Goal: Task Accomplishment & Management: Complete application form

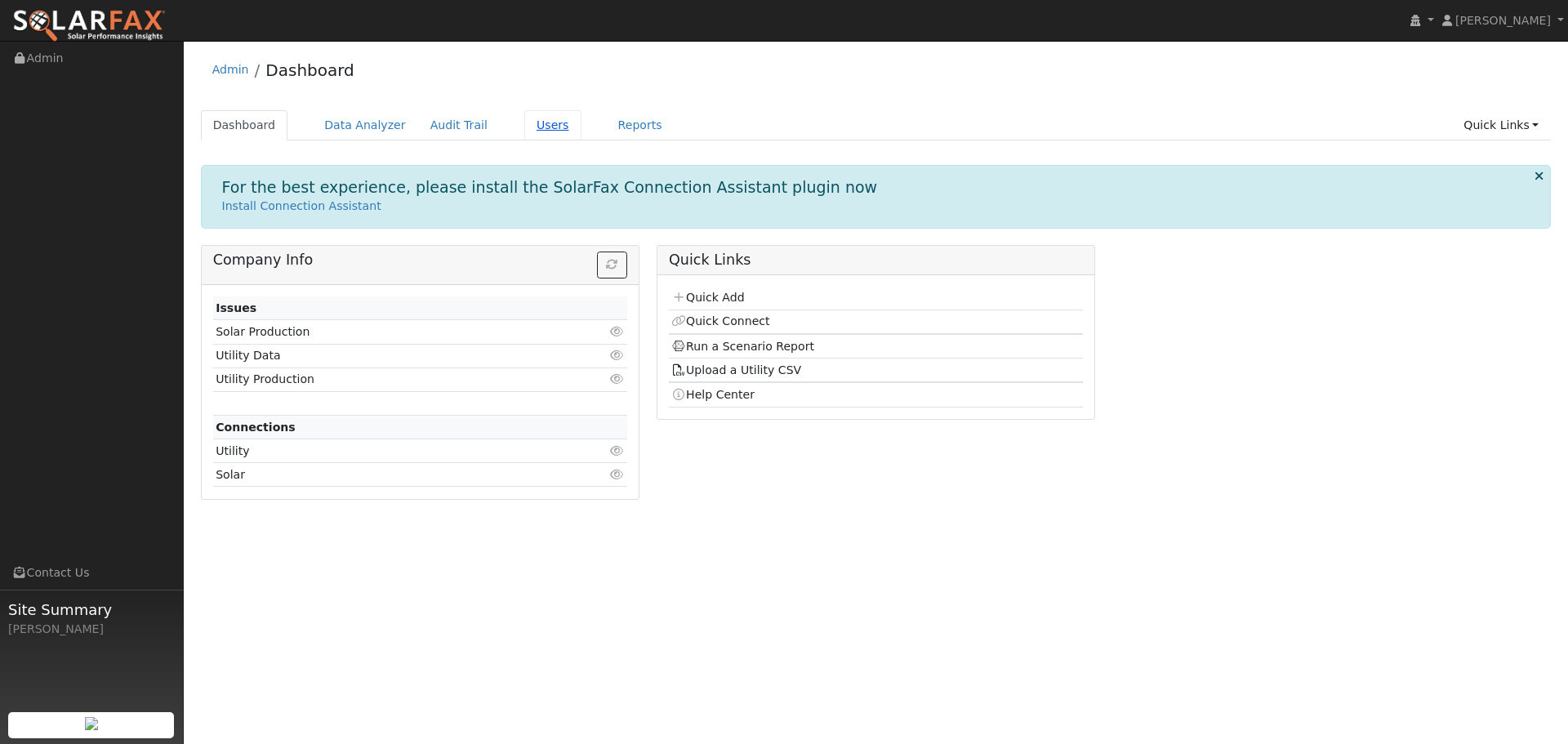
click at [524, 124] on link "Users" at bounding box center [552, 125] width 57 height 30
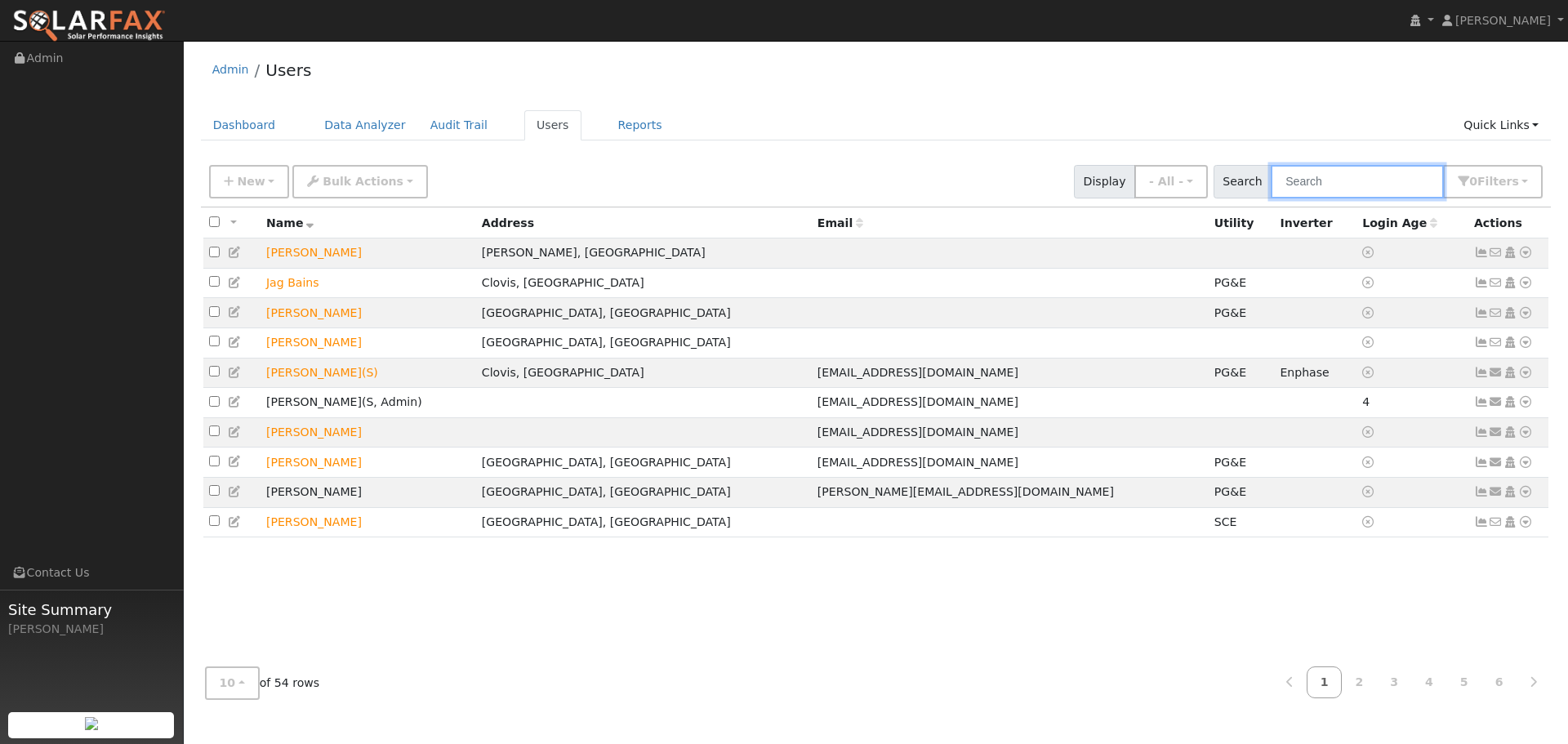
click at [1317, 184] on input "text" at bounding box center [1358, 182] width 173 height 34
type input "[PERSON_NAME]"
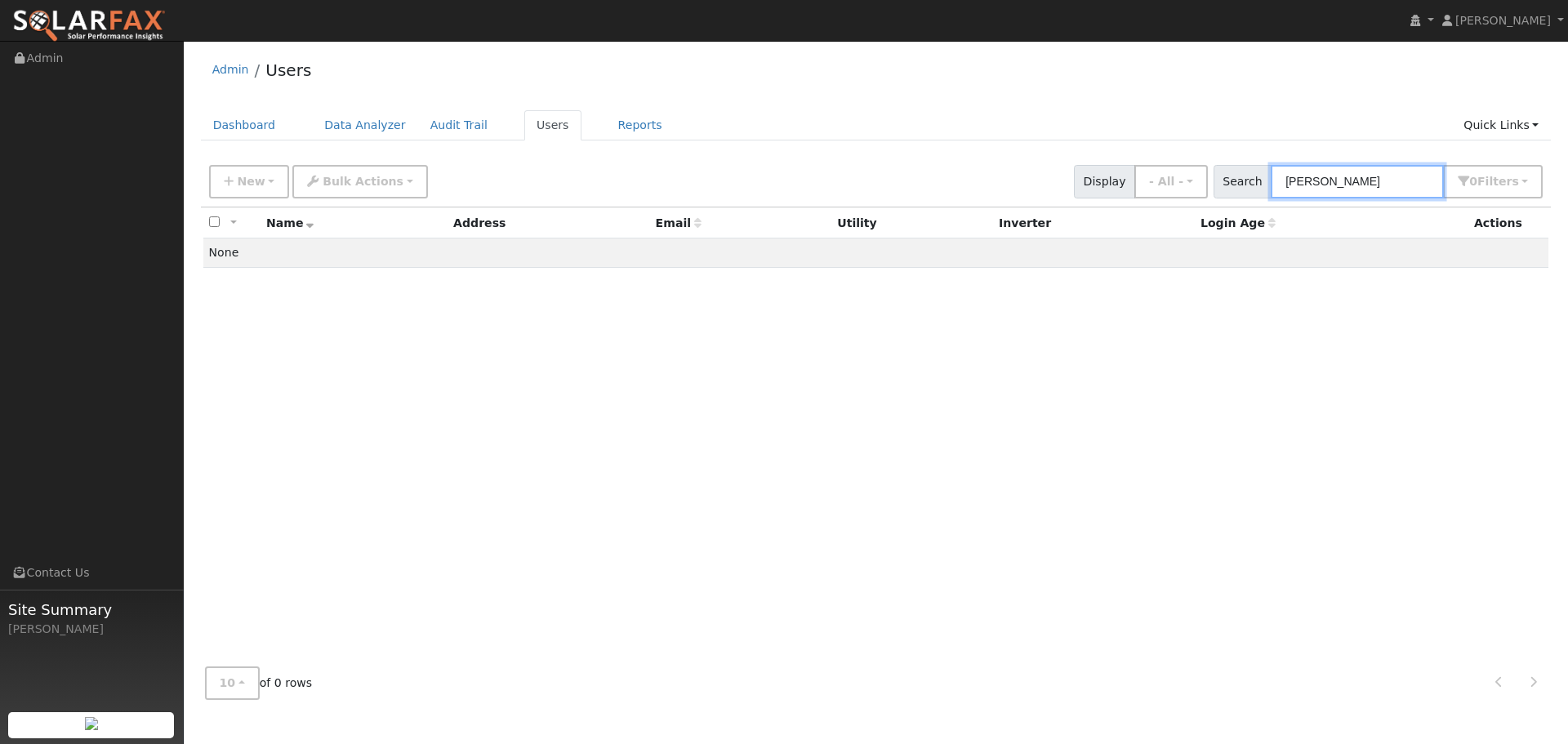
drag, startPoint x: 1341, startPoint y: 182, endPoint x: 1276, endPoint y: 186, distance: 65.1
click at [1282, 186] on input "[PERSON_NAME]" at bounding box center [1358, 182] width 173 height 34
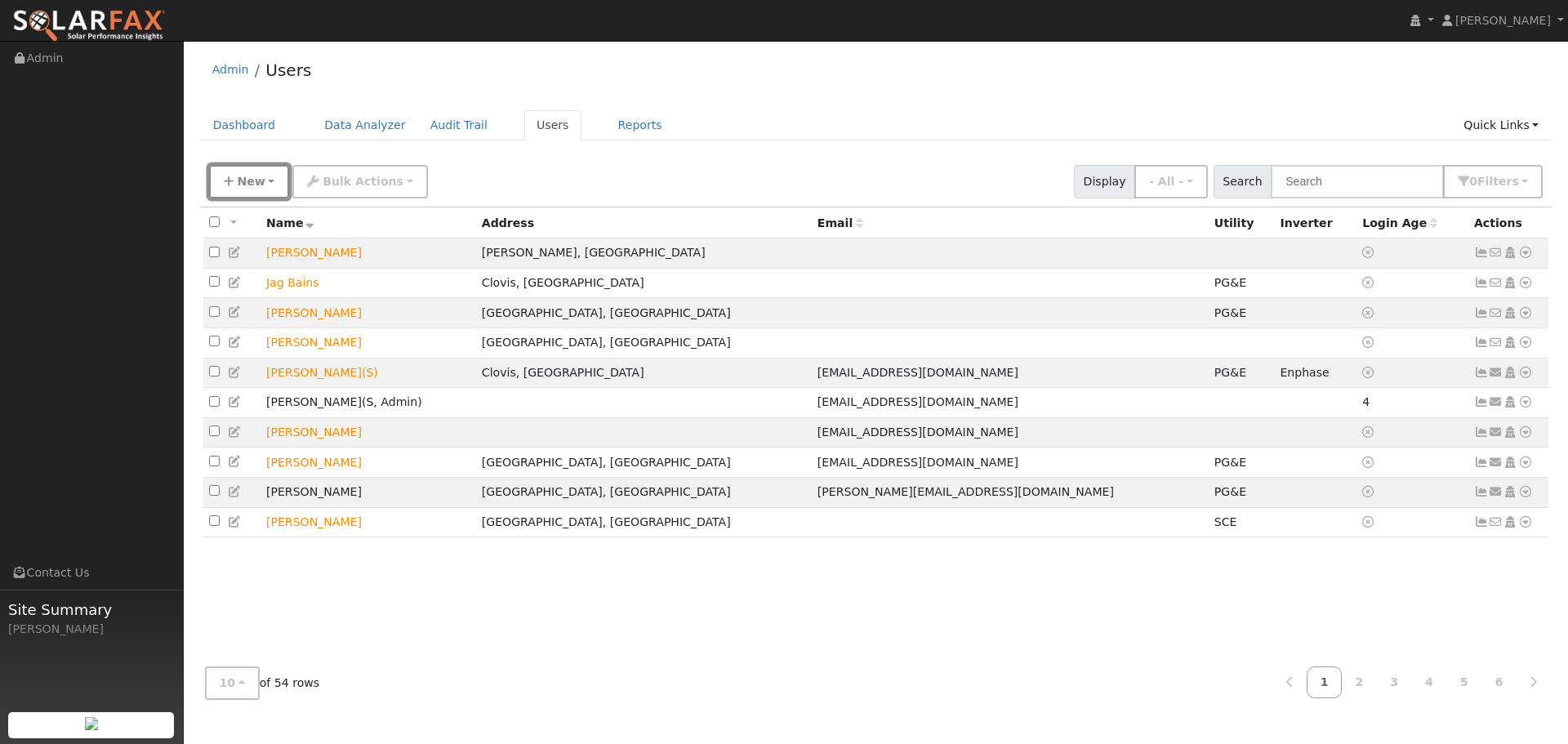
click at [263, 178] on button "New" at bounding box center [249, 182] width 80 height 34
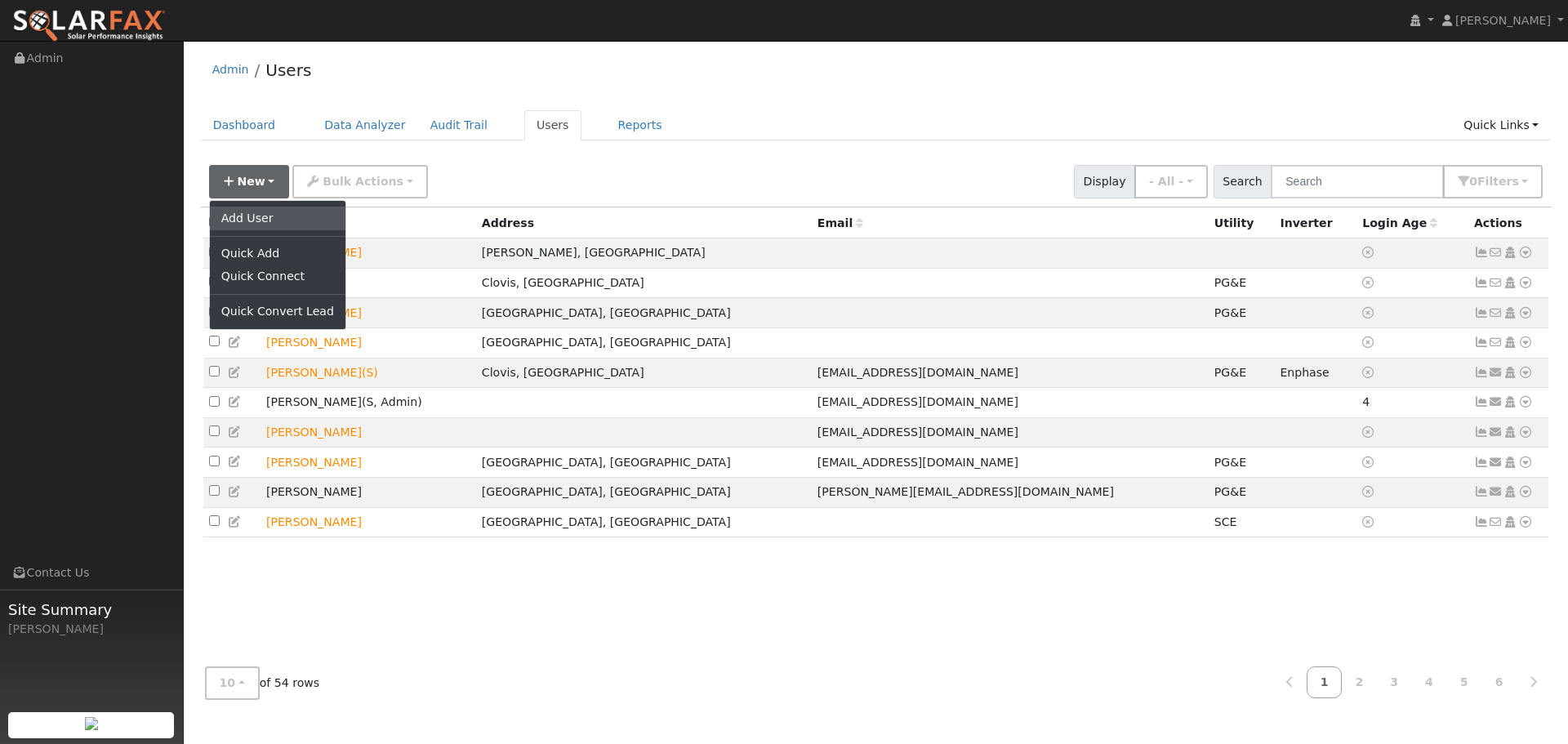
click at [257, 213] on link "Add User" at bounding box center [277, 218] width 135 height 23
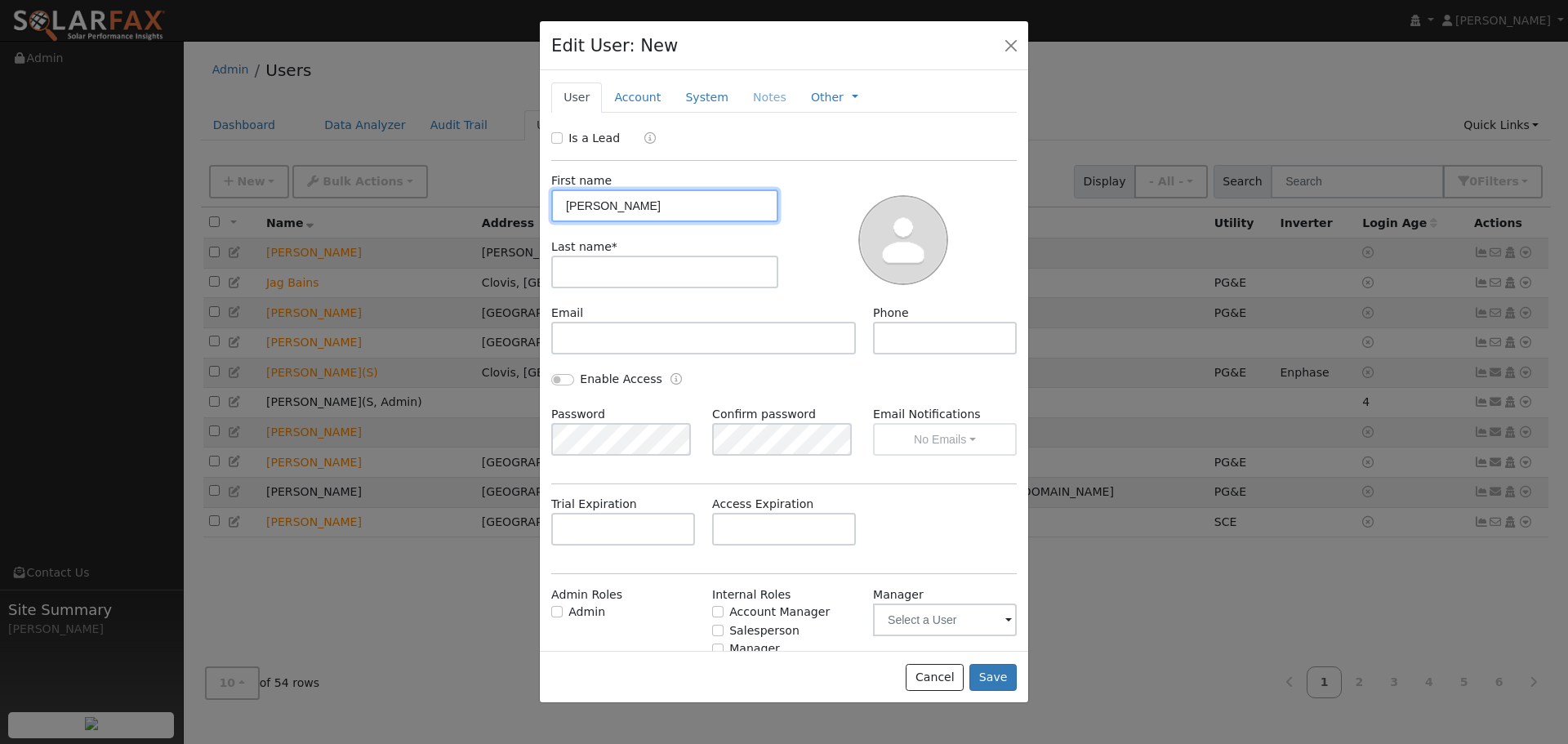
type input "Justin"
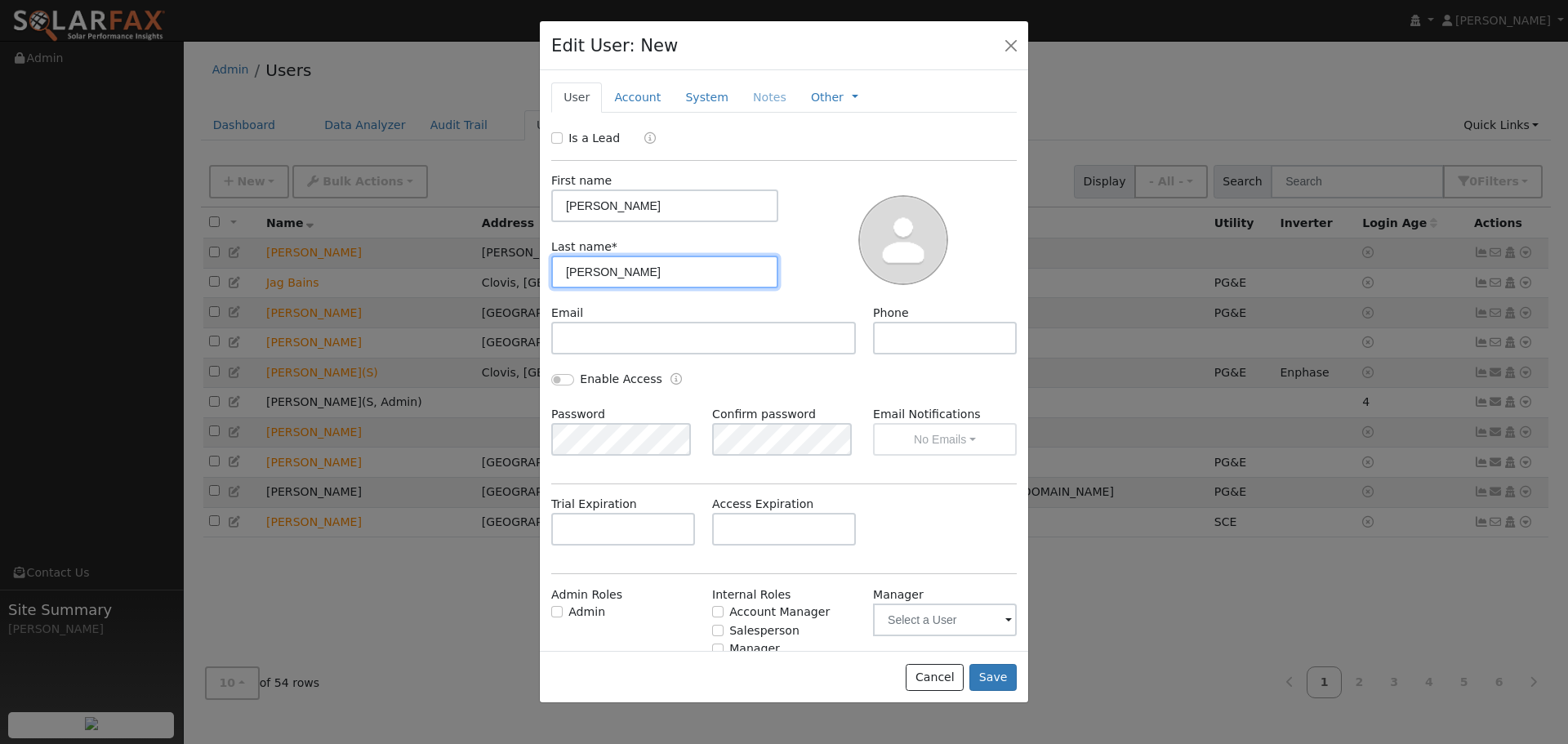
type input "Foraker"
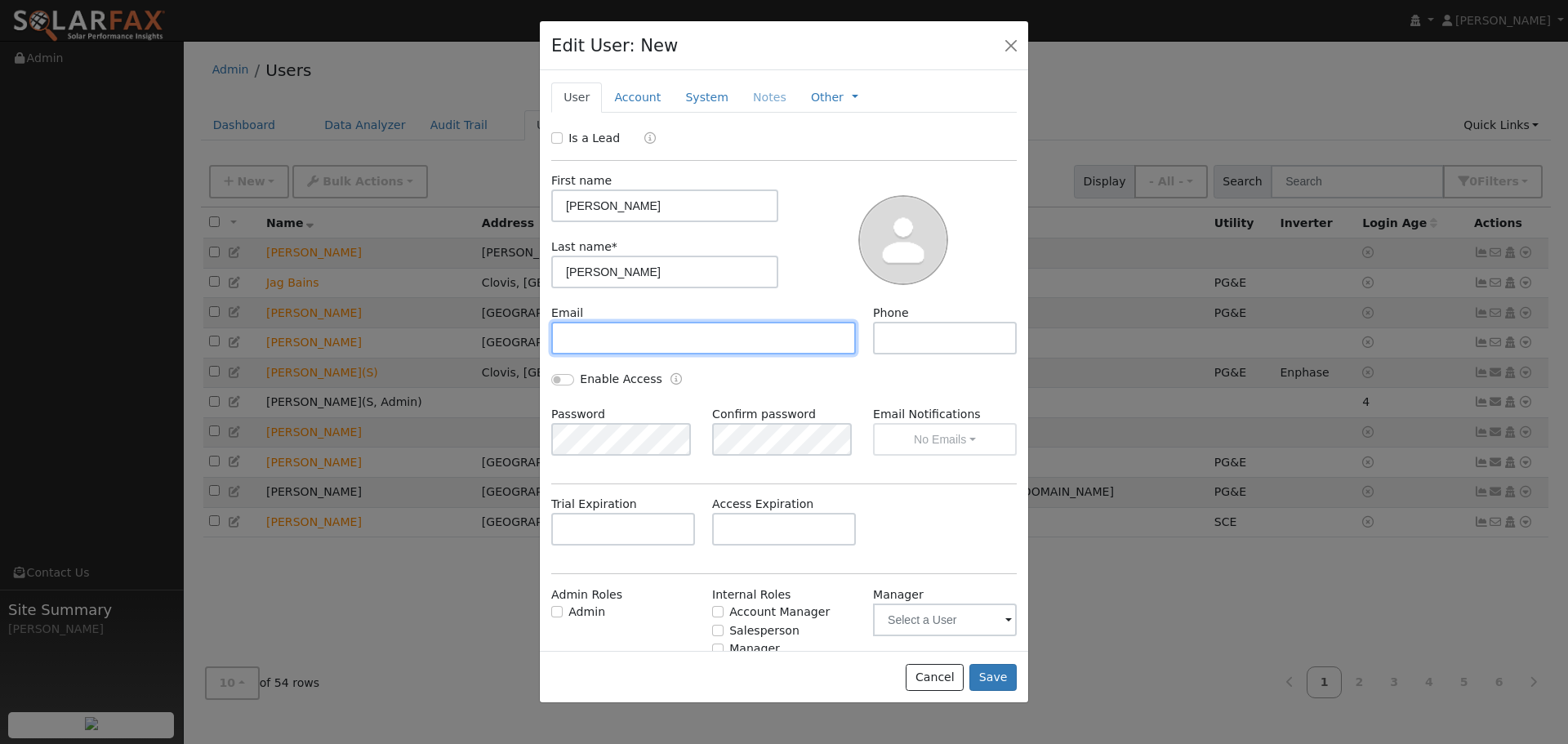
click at [570, 331] on input "text" at bounding box center [704, 338] width 305 height 33
paste input "[PERSON_NAME][EMAIL_ADDRESS][PERSON_NAME][DOMAIN_NAME]"
type input "[PERSON_NAME][EMAIL_ADDRESS][PERSON_NAME][DOMAIN_NAME]"
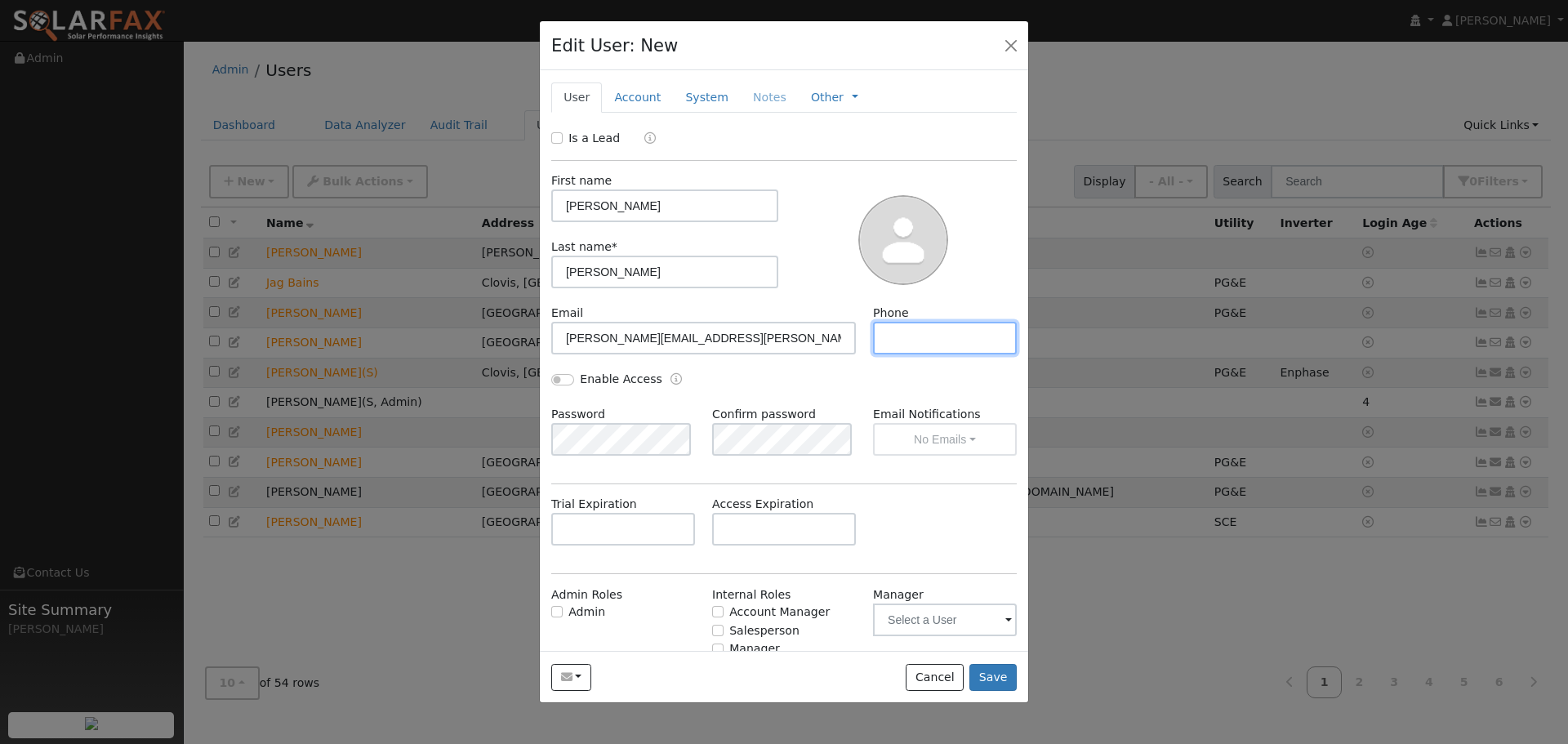
click at [887, 338] on input "text" at bounding box center [945, 338] width 144 height 33
paste input "5594769248"
type input "5594769248"
click at [630, 98] on link "Account" at bounding box center [637, 97] width 71 height 30
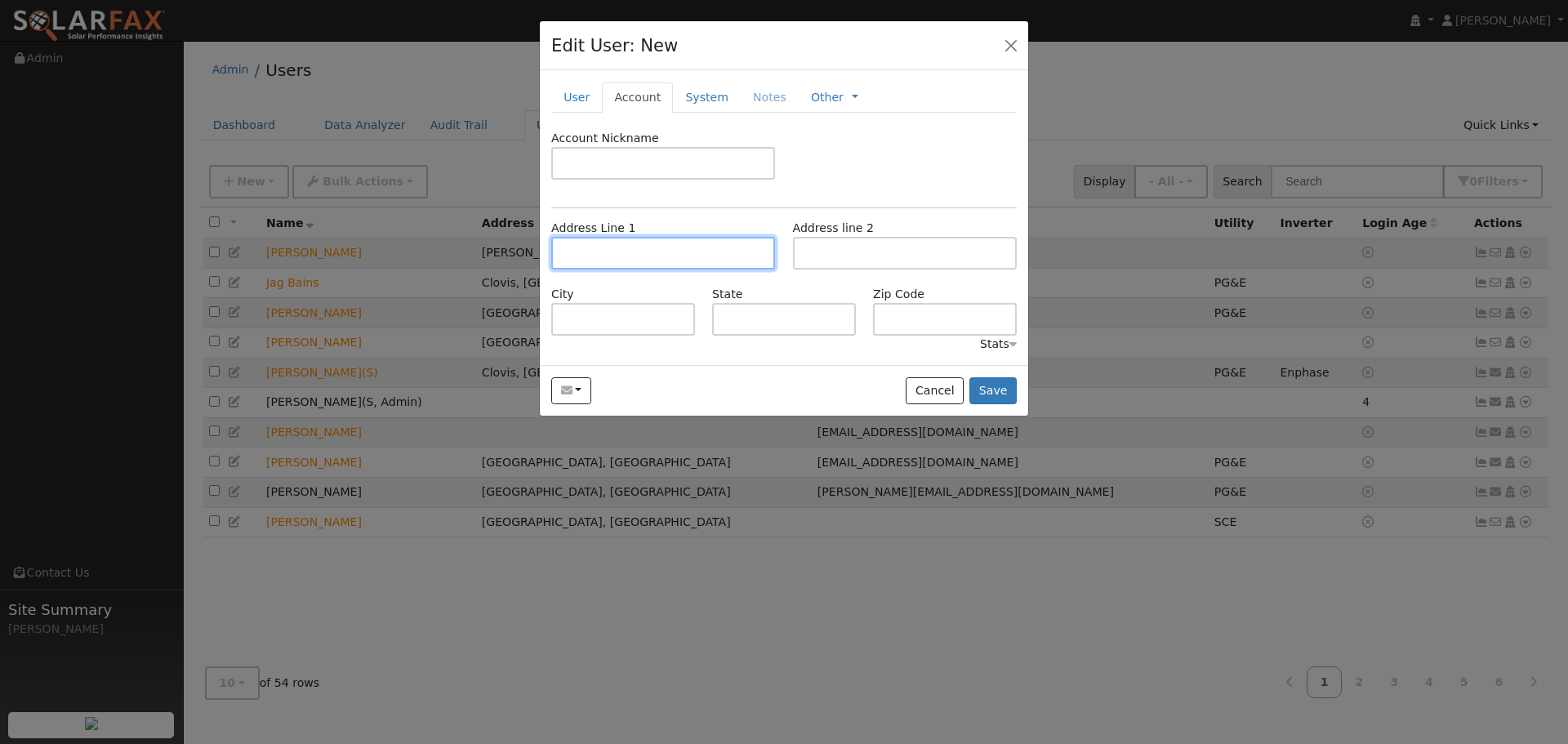
click at [597, 242] on input "text" at bounding box center [663, 253] width 224 height 33
paste input "7488 North Highgrove Lane"
type input "7488 Highgrove Lane"
type input "Fresno"
type input "CA"
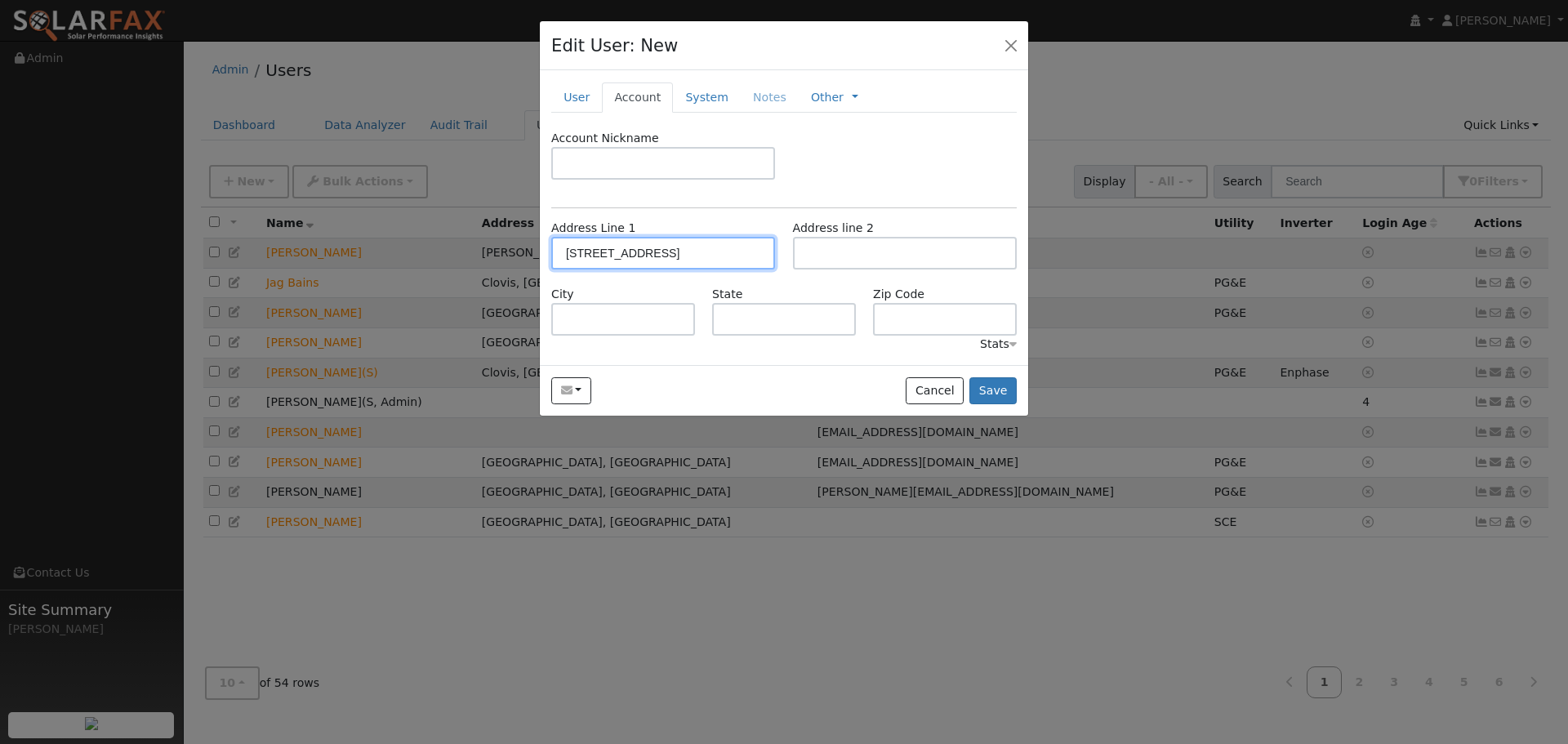
type input "93711"
click at [700, 96] on link "System" at bounding box center [706, 97] width 68 height 30
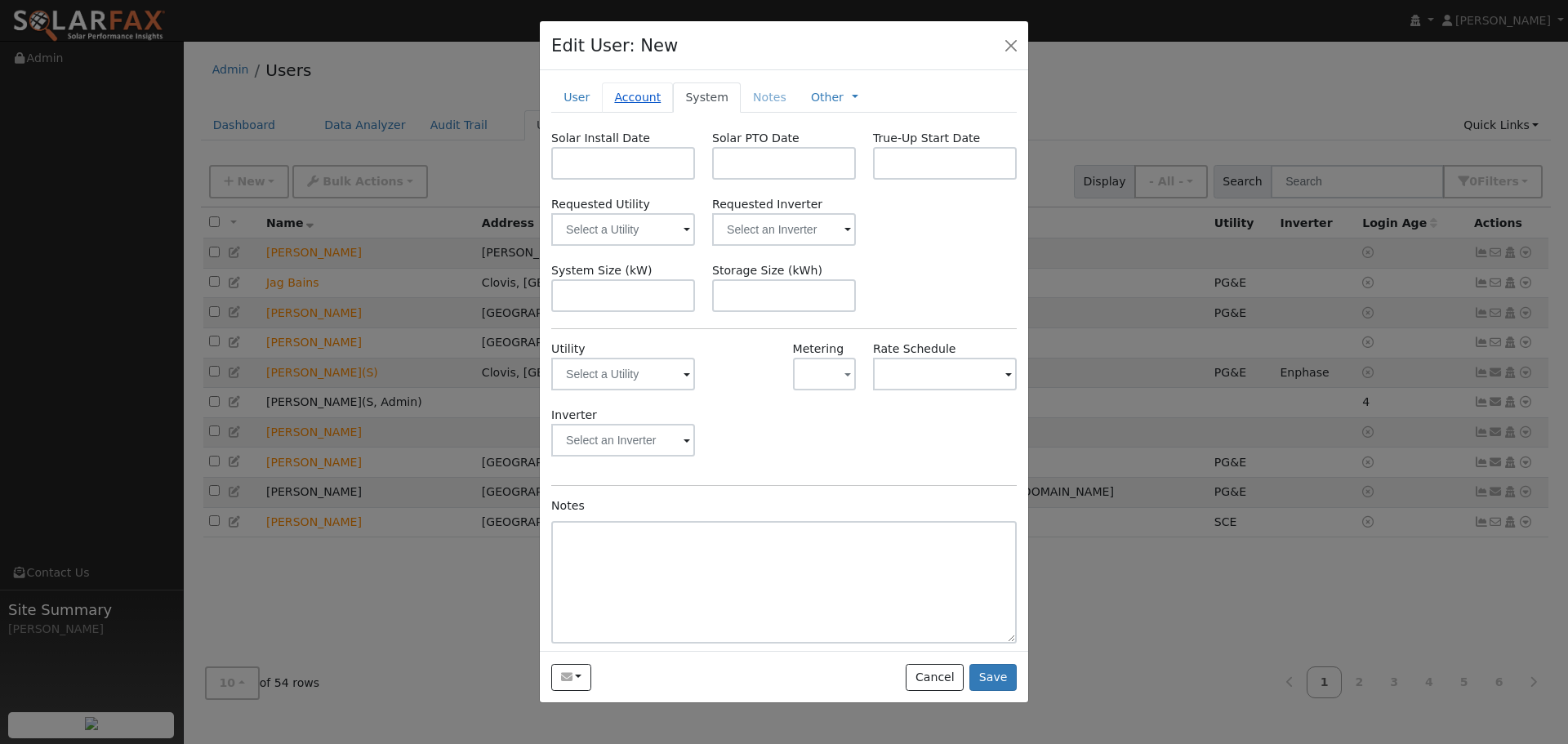
click at [647, 97] on link "Account" at bounding box center [637, 97] width 71 height 30
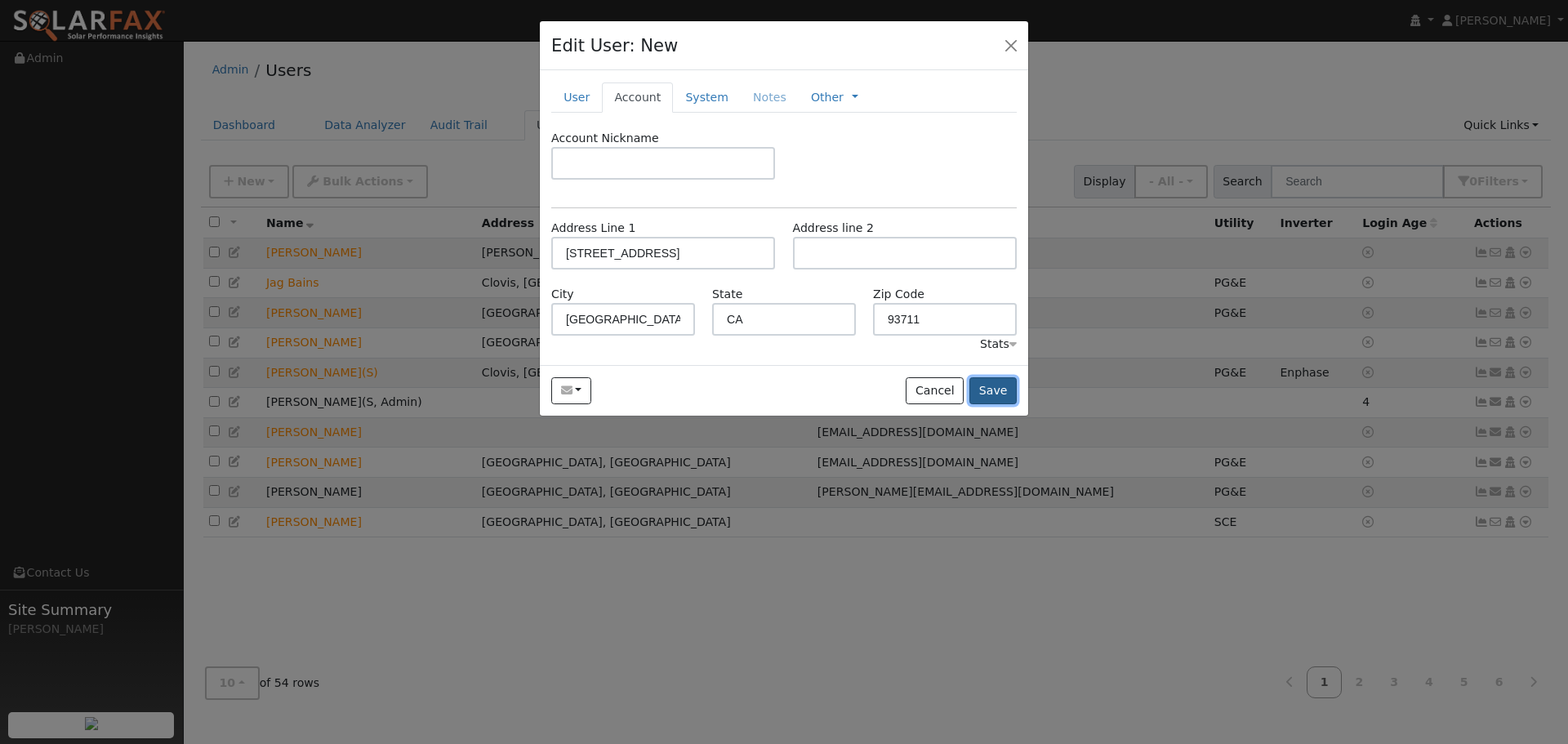
click at [986, 386] on button "Save" at bounding box center [993, 391] width 48 height 27
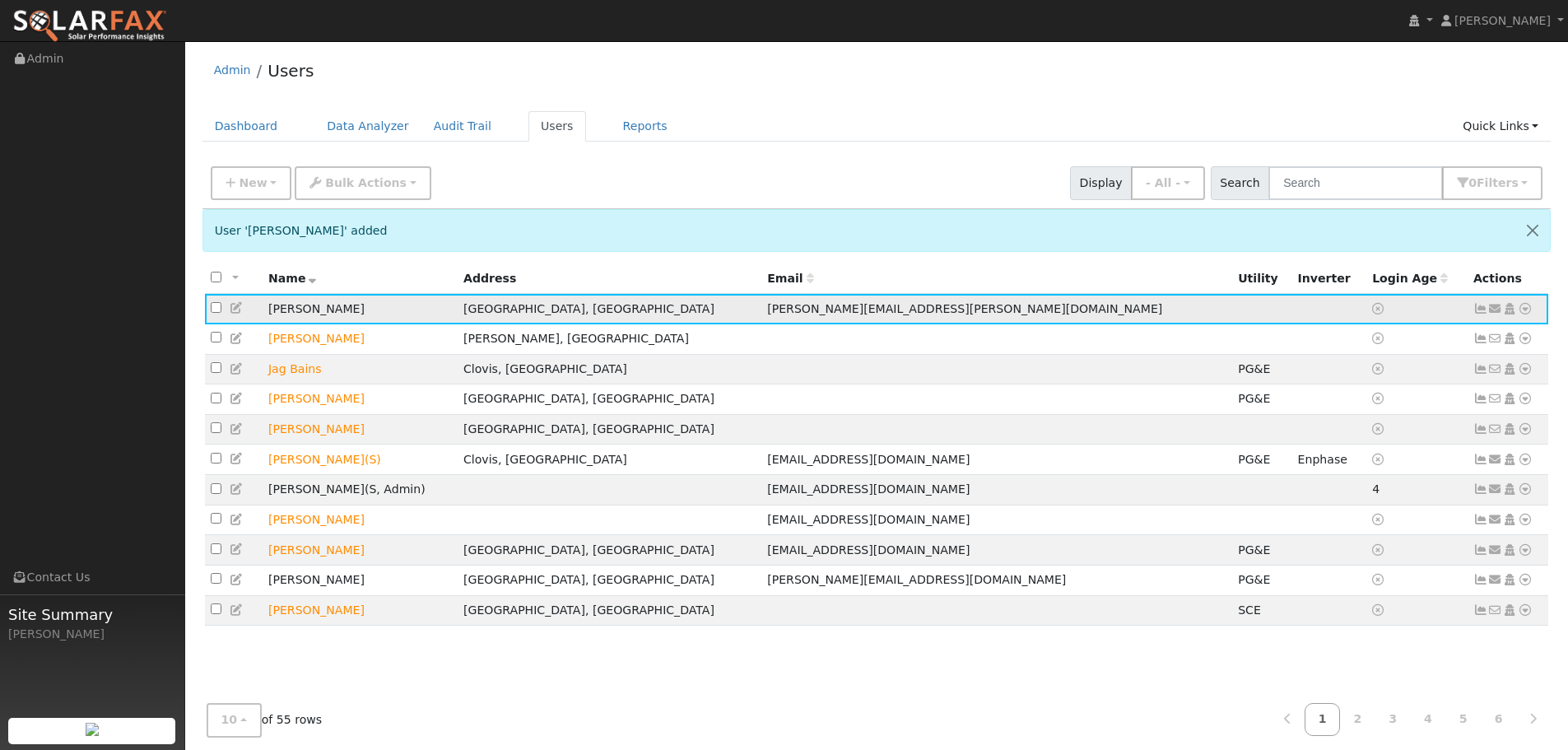
click at [1527, 311] on icon at bounding box center [1525, 308] width 15 height 12
click at [1360, 433] on link "Utility" at bounding box center [1354, 433] width 114 height 23
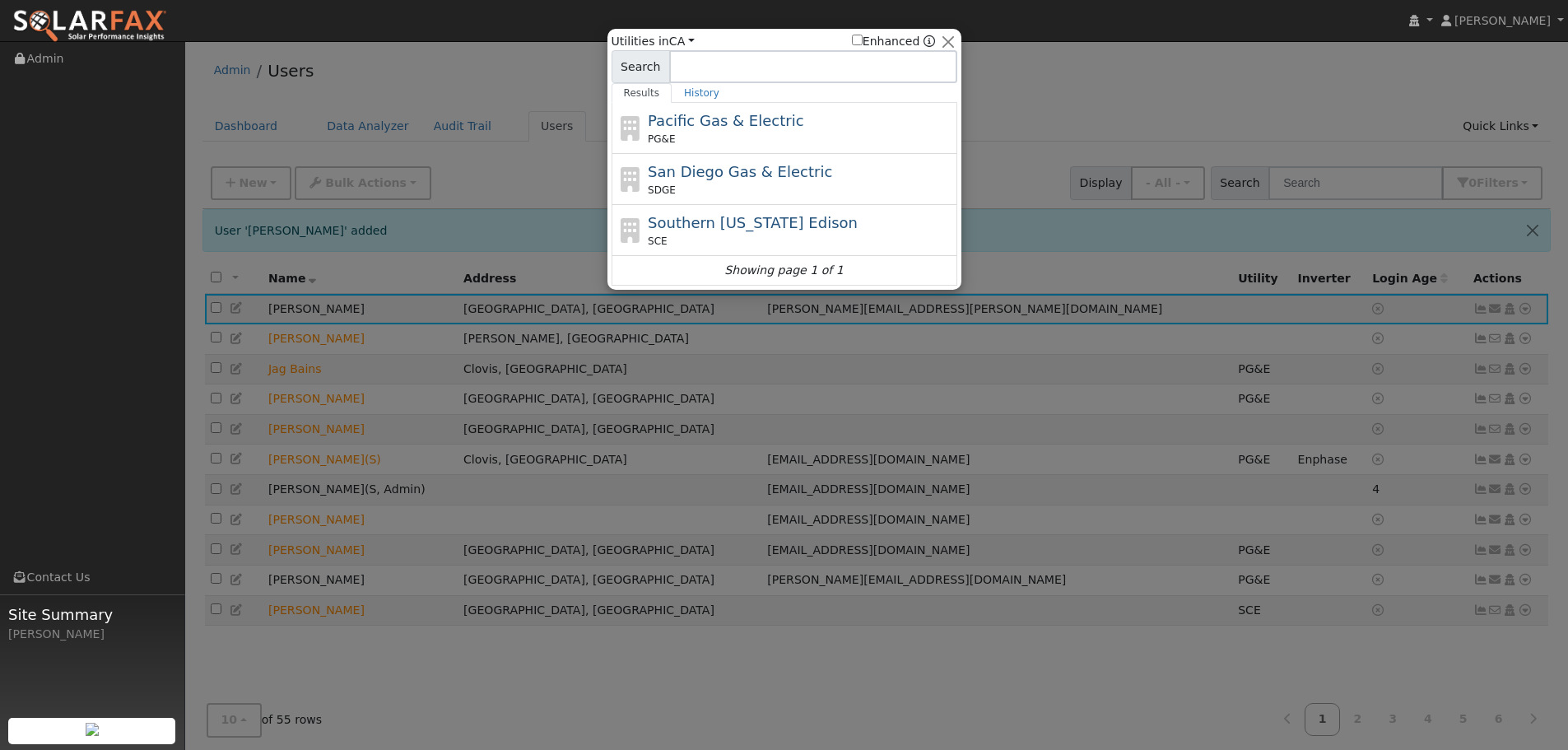
click at [786, 126] on div "Pacific Gas & Electric PG&E" at bounding box center [800, 128] width 306 height 37
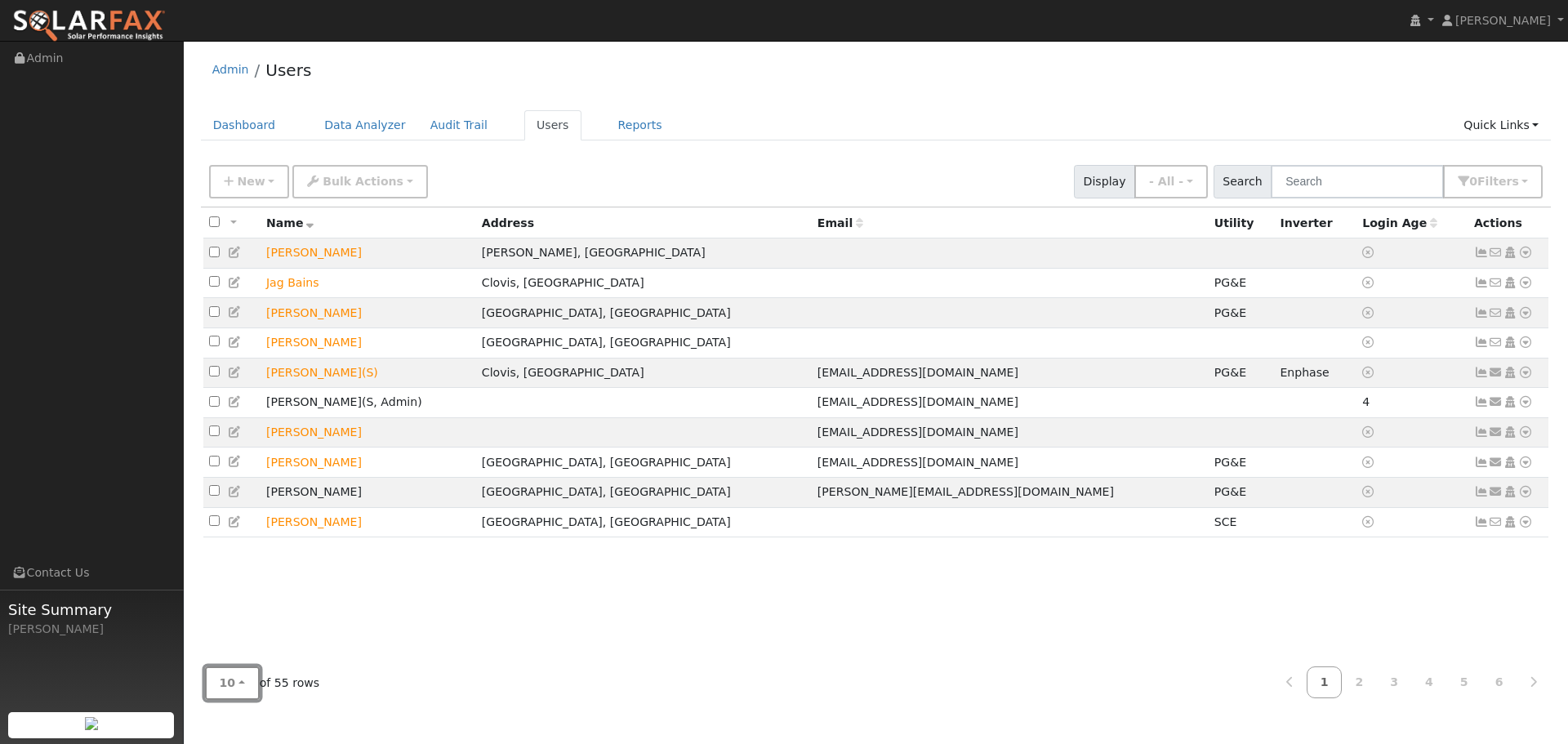
click at [231, 679] on span "10" at bounding box center [228, 682] width 16 height 13
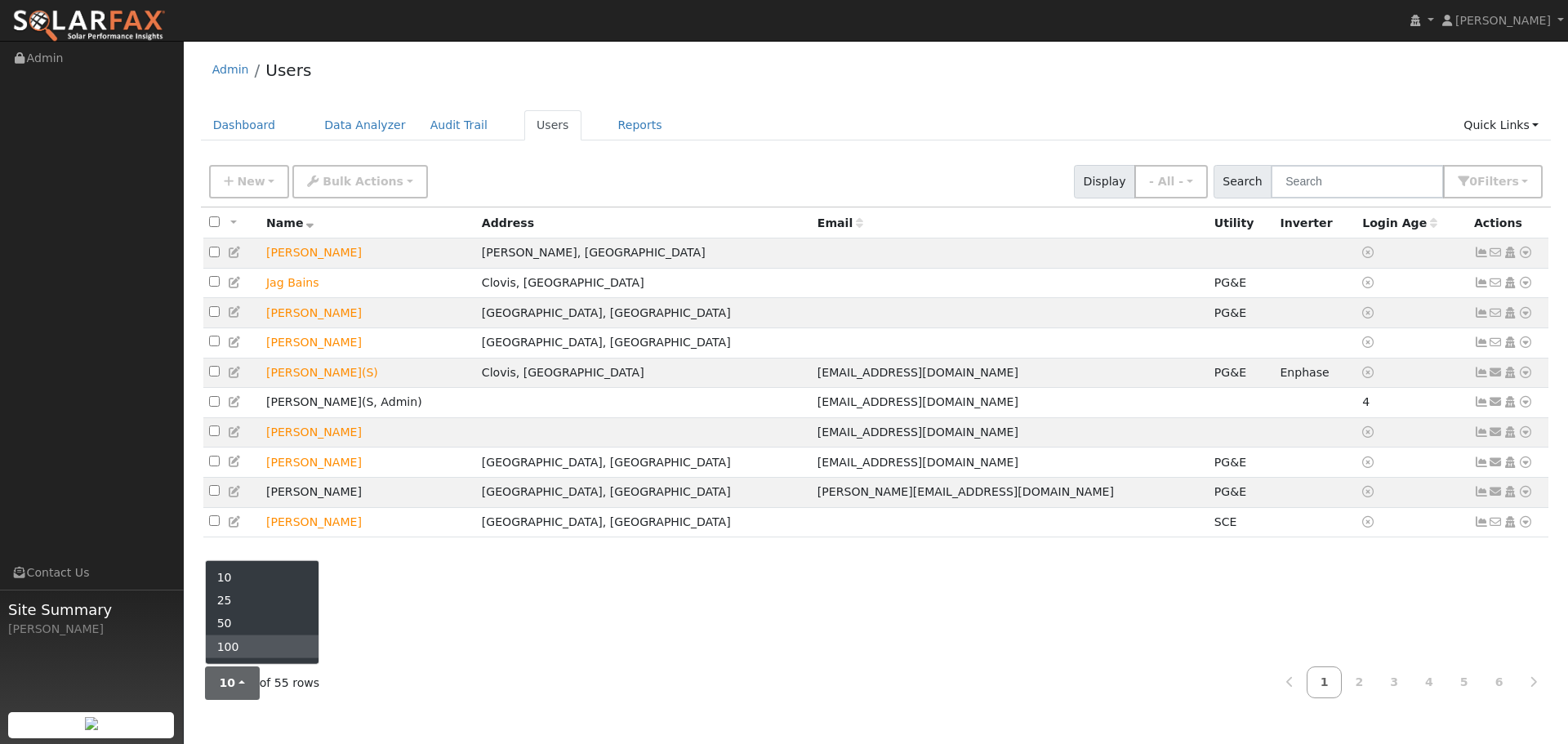
click at [242, 645] on link "100" at bounding box center [263, 647] width 113 height 23
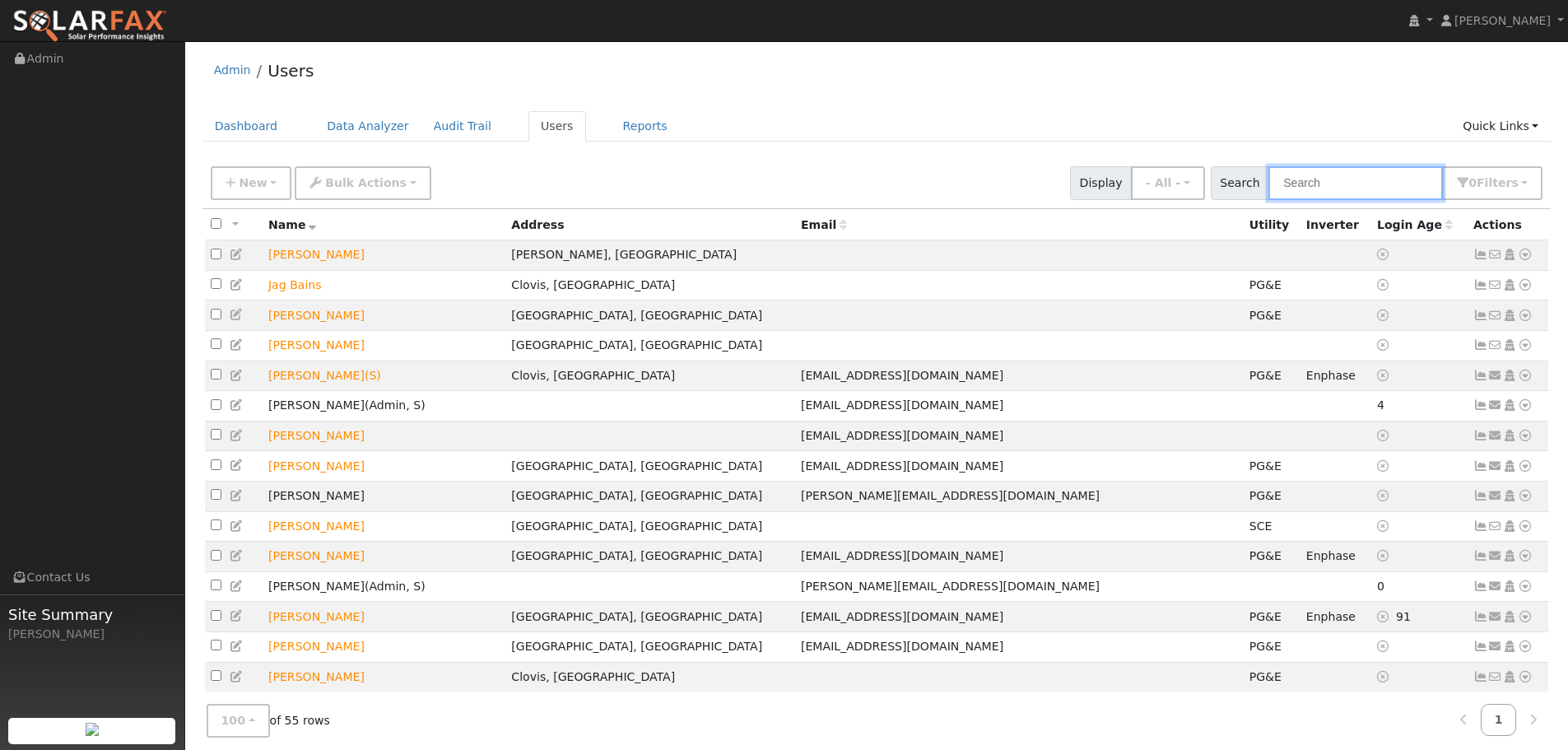
click at [1295, 187] on input "text" at bounding box center [1356, 183] width 175 height 34
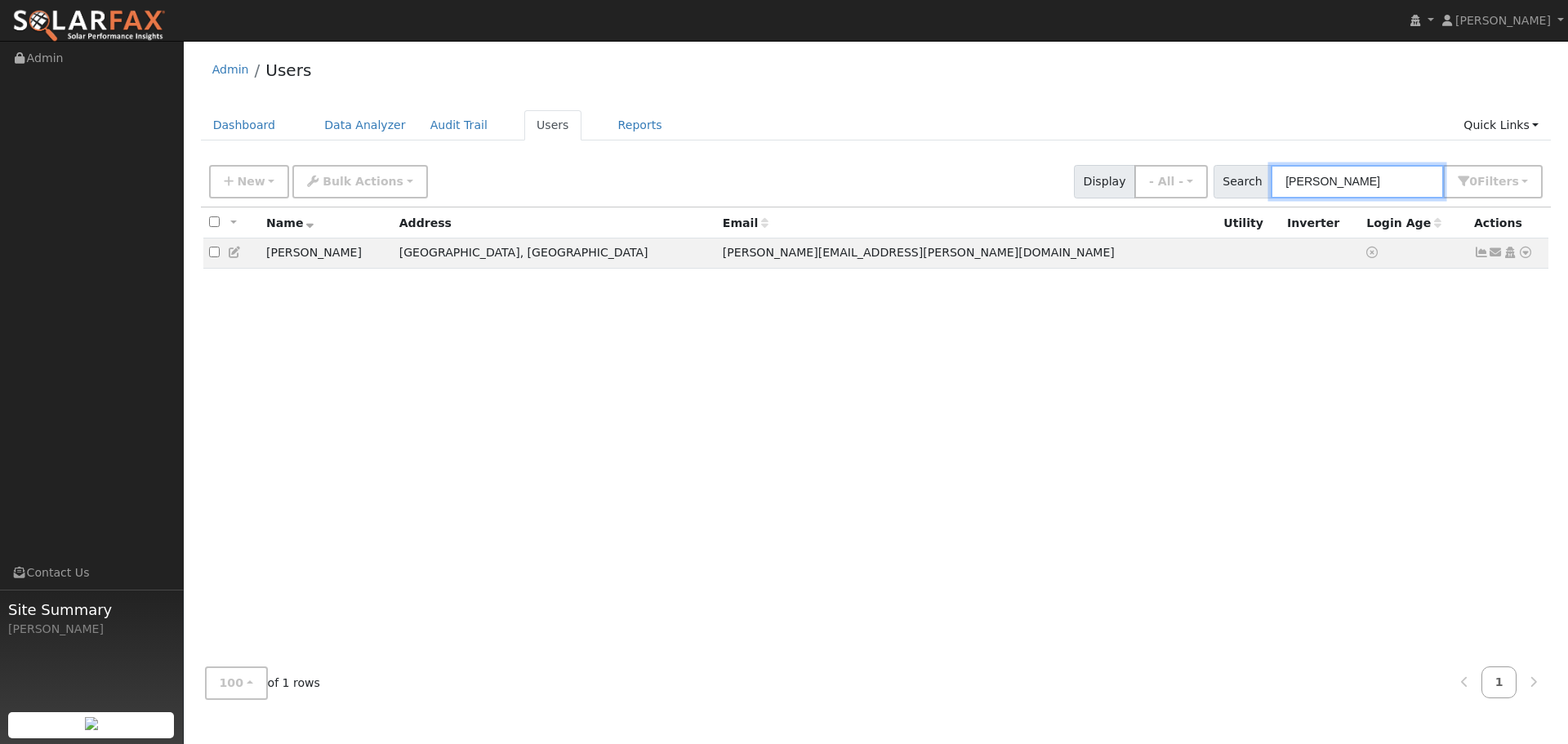
type input "[PERSON_NAME]"
click at [1530, 251] on icon at bounding box center [1526, 252] width 15 height 11
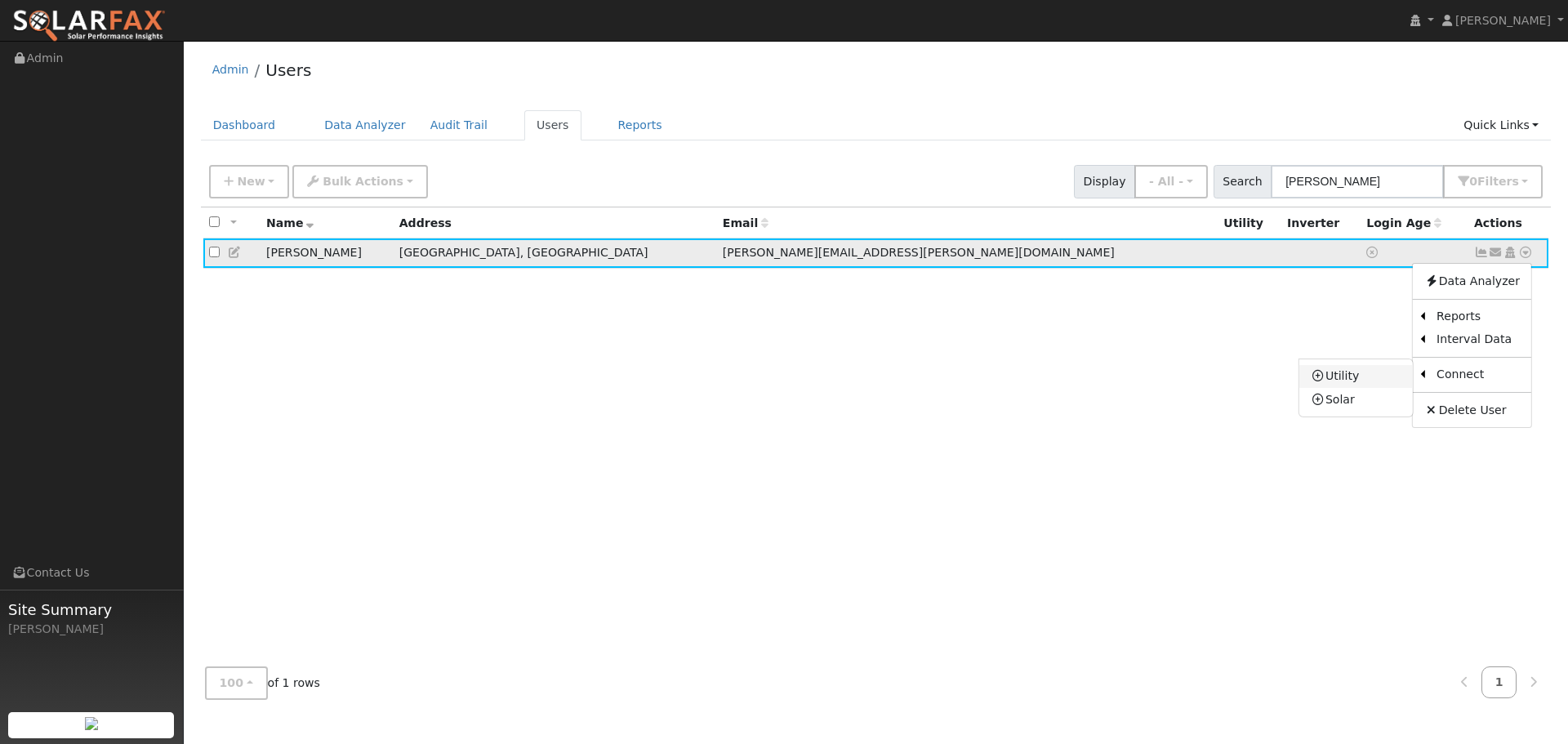
click at [1365, 376] on link "Utility" at bounding box center [1356, 376] width 113 height 23
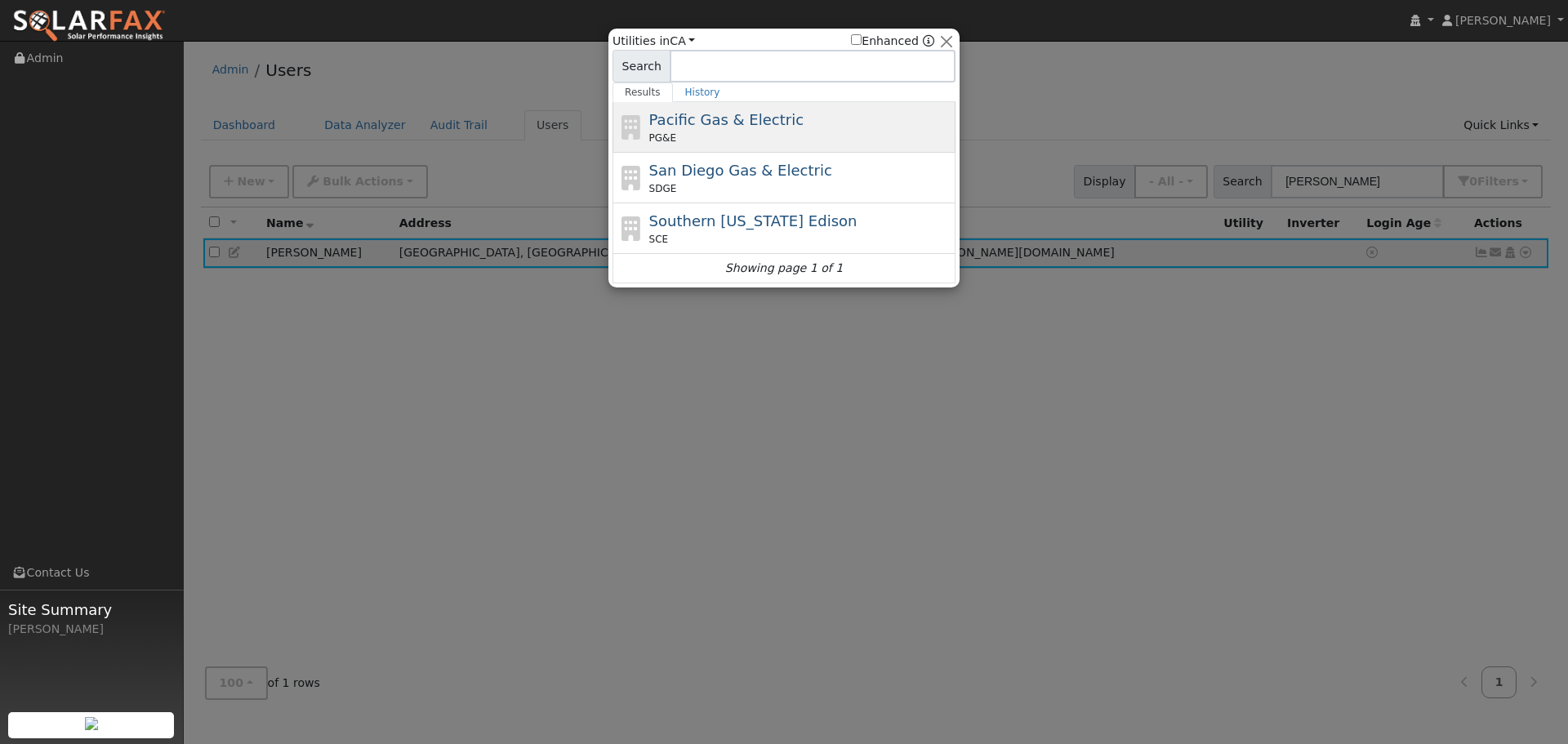
click at [804, 135] on div "PG&E" at bounding box center [801, 138] width 303 height 15
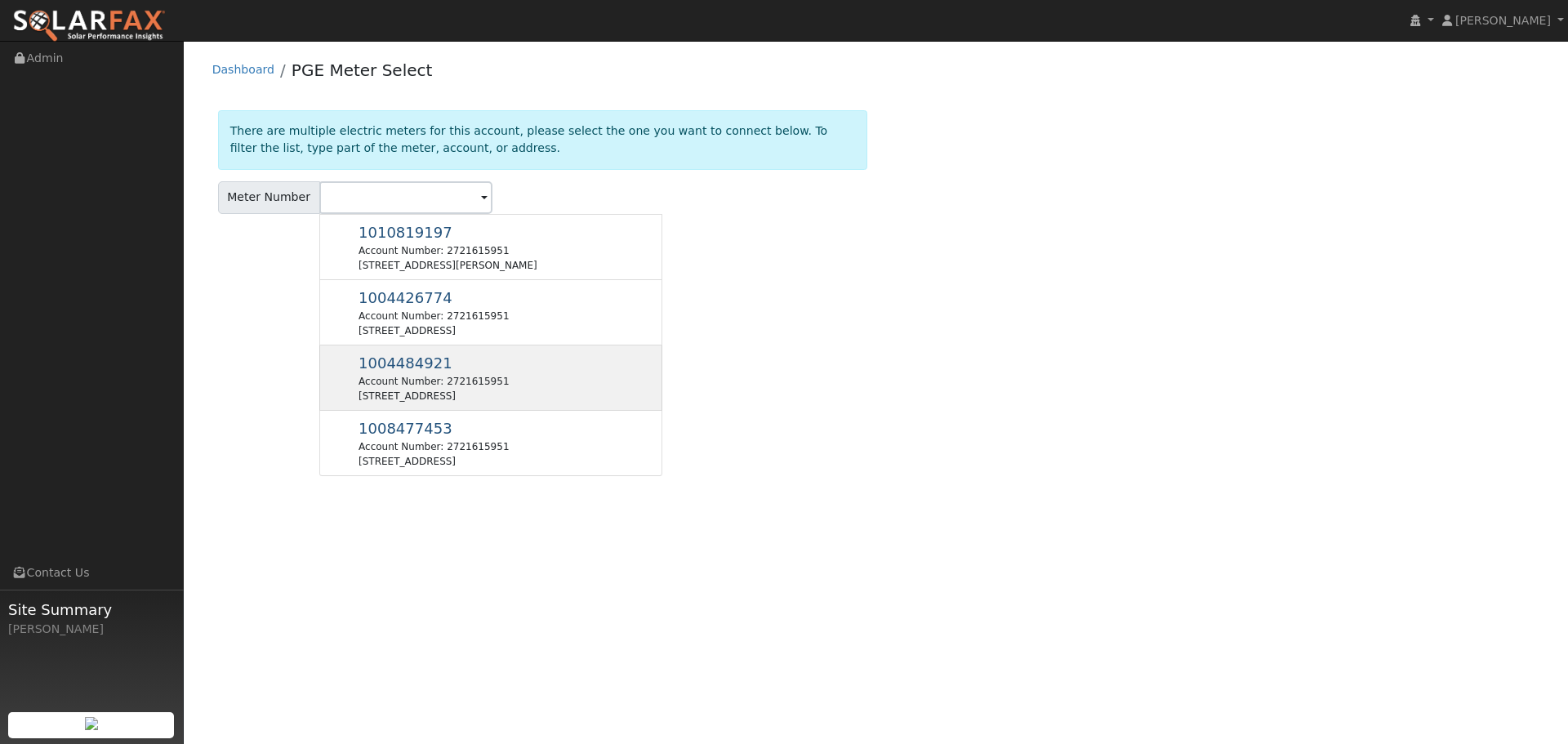
click at [476, 383] on div "Account Number: 2721615951" at bounding box center [434, 381] width 150 height 15
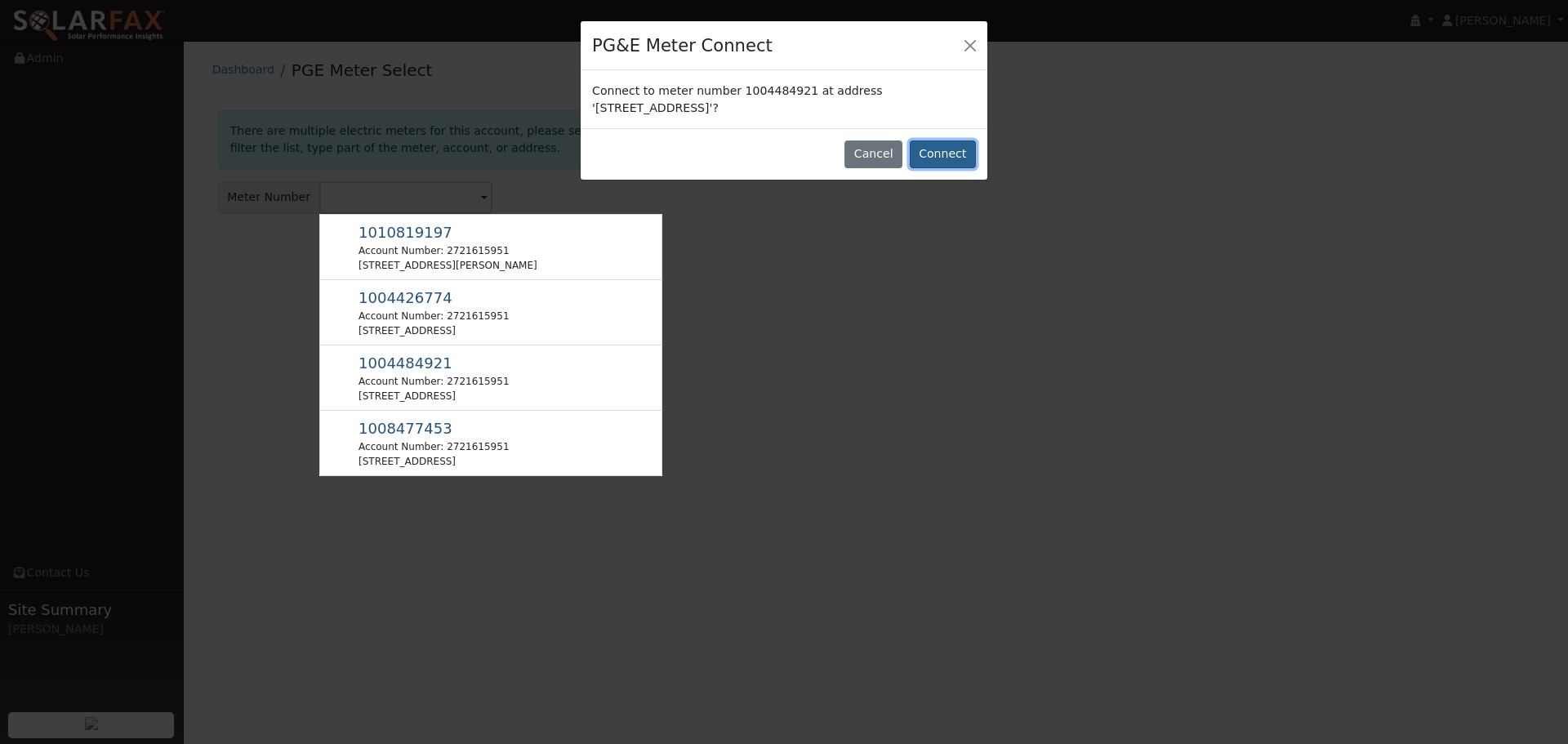
click at [928, 157] on button "Connect" at bounding box center [942, 154] width 66 height 27
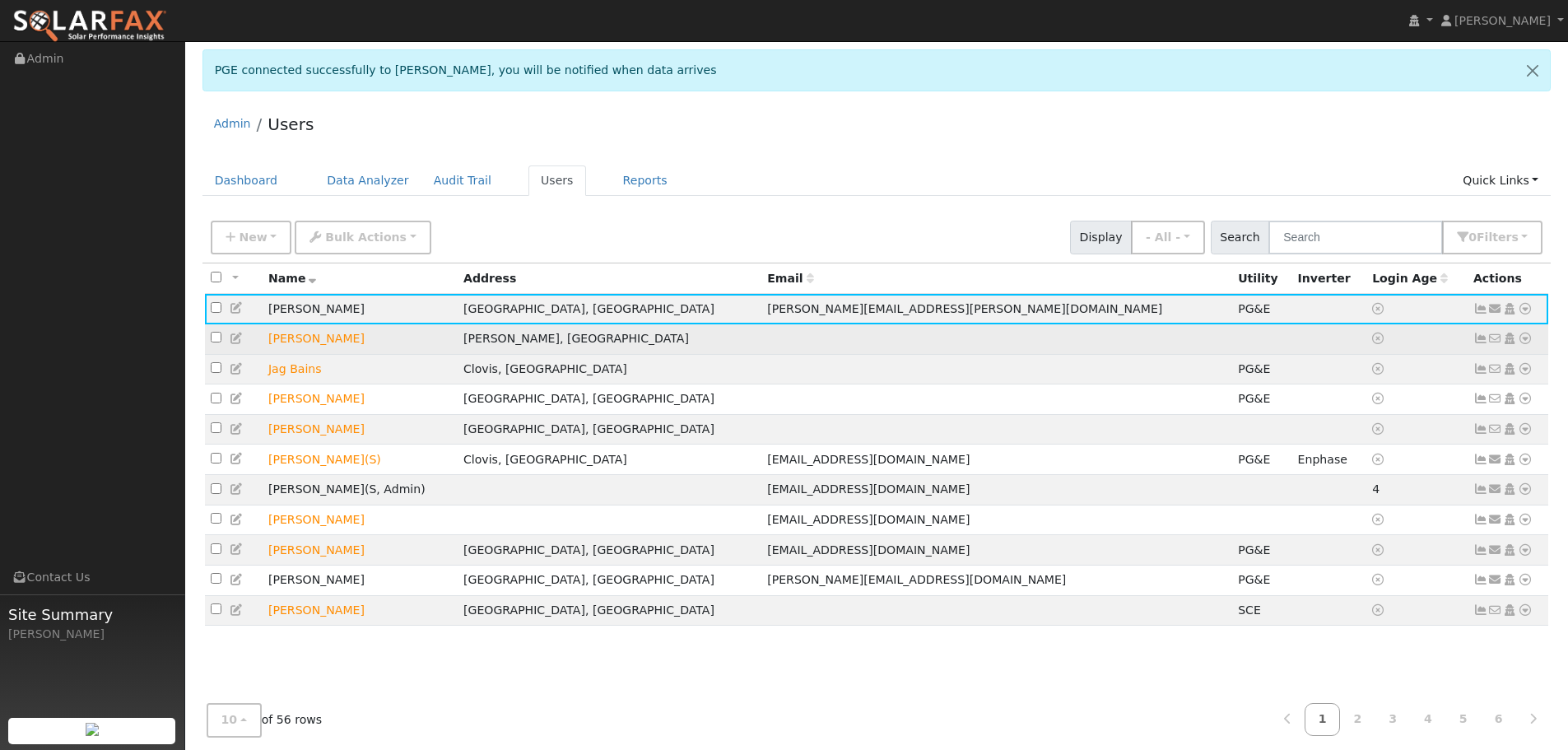
click at [1525, 341] on icon at bounding box center [1525, 338] width 15 height 12
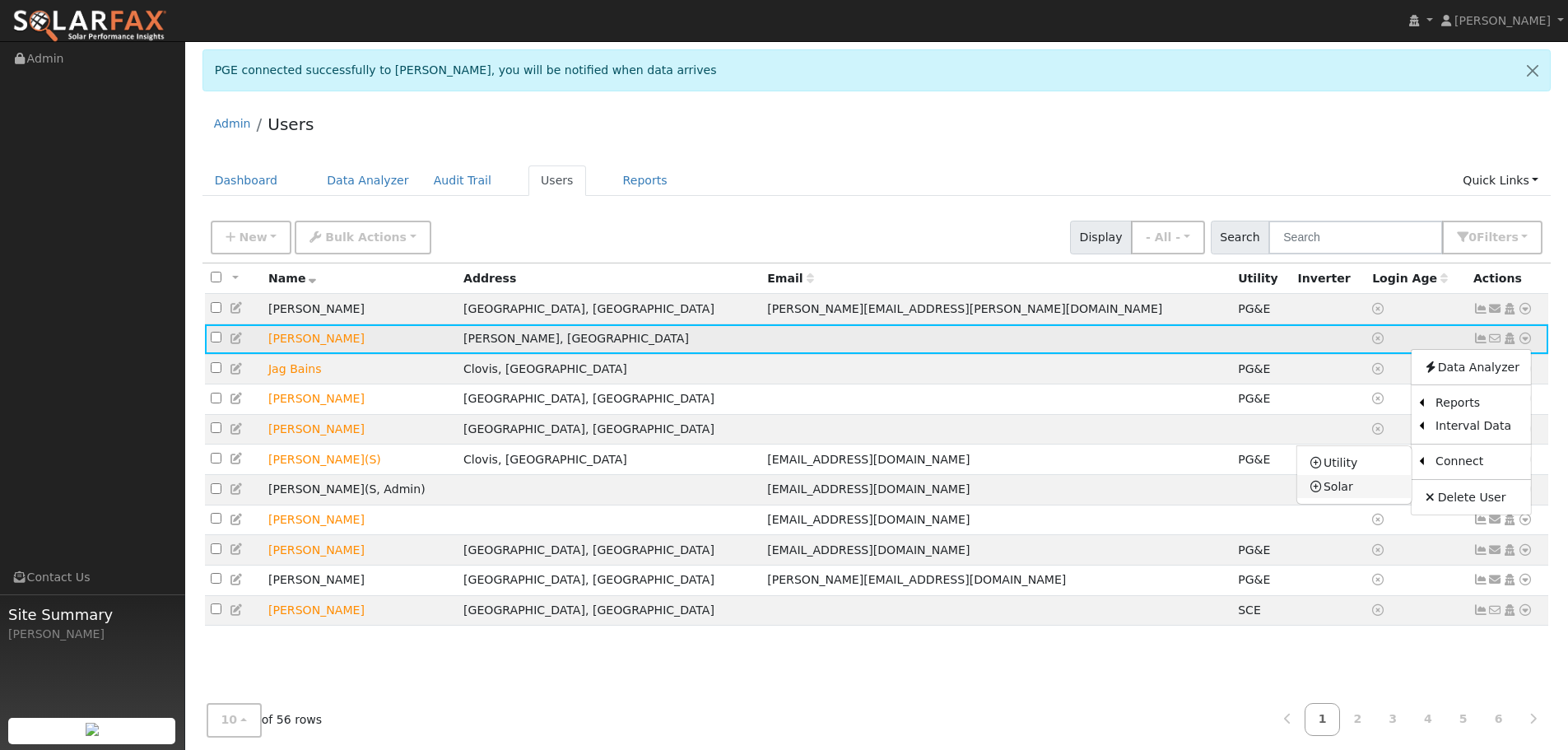
click at [1340, 485] on link "Solar" at bounding box center [1354, 486] width 114 height 23
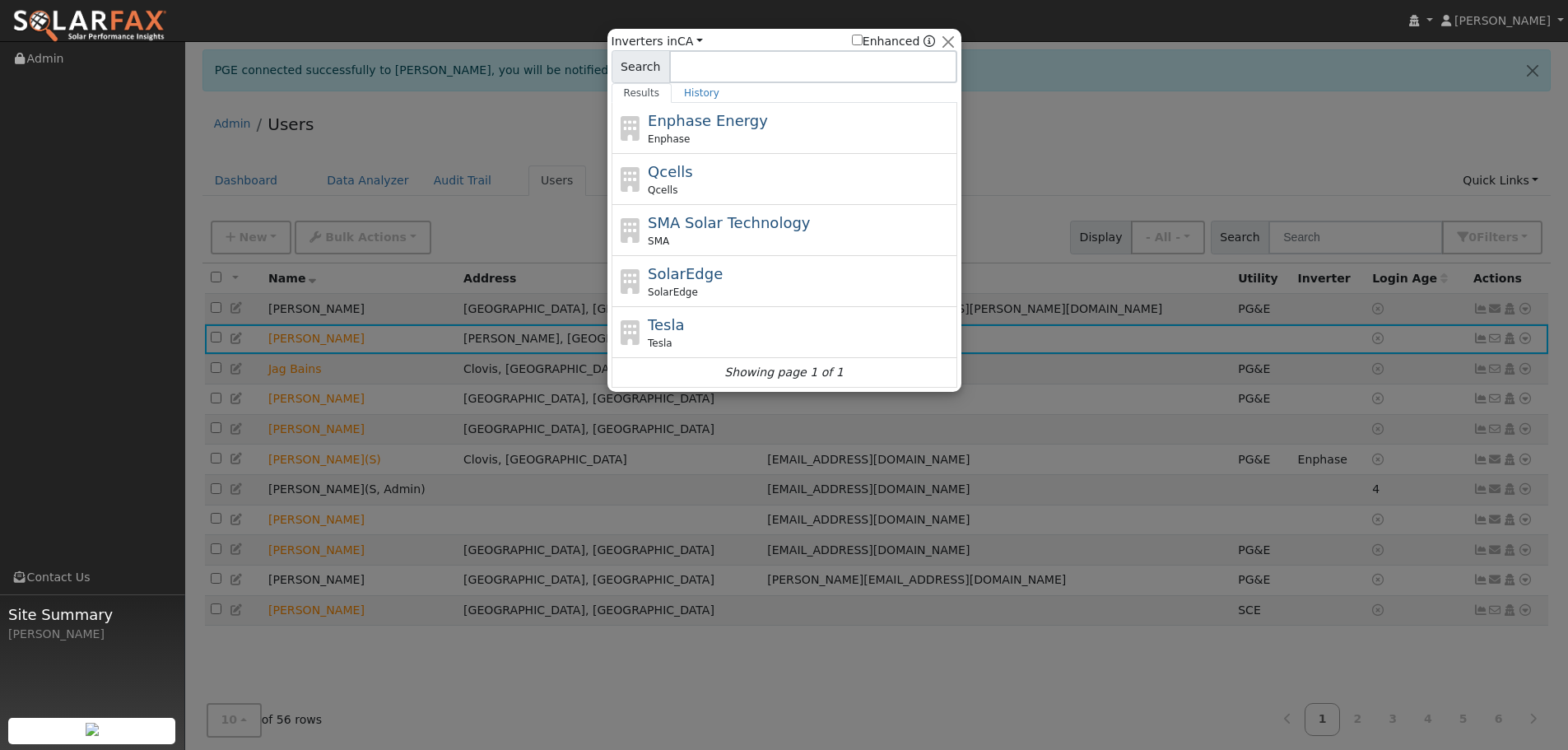
click at [943, 30] on div "Inverters in All Utilities CA All States AL AK AZ AR CA CO CT DE FL GA HI ID IL…" at bounding box center [784, 209] width 354 height 363
click at [957, 39] on button "button" at bounding box center [947, 41] width 17 height 17
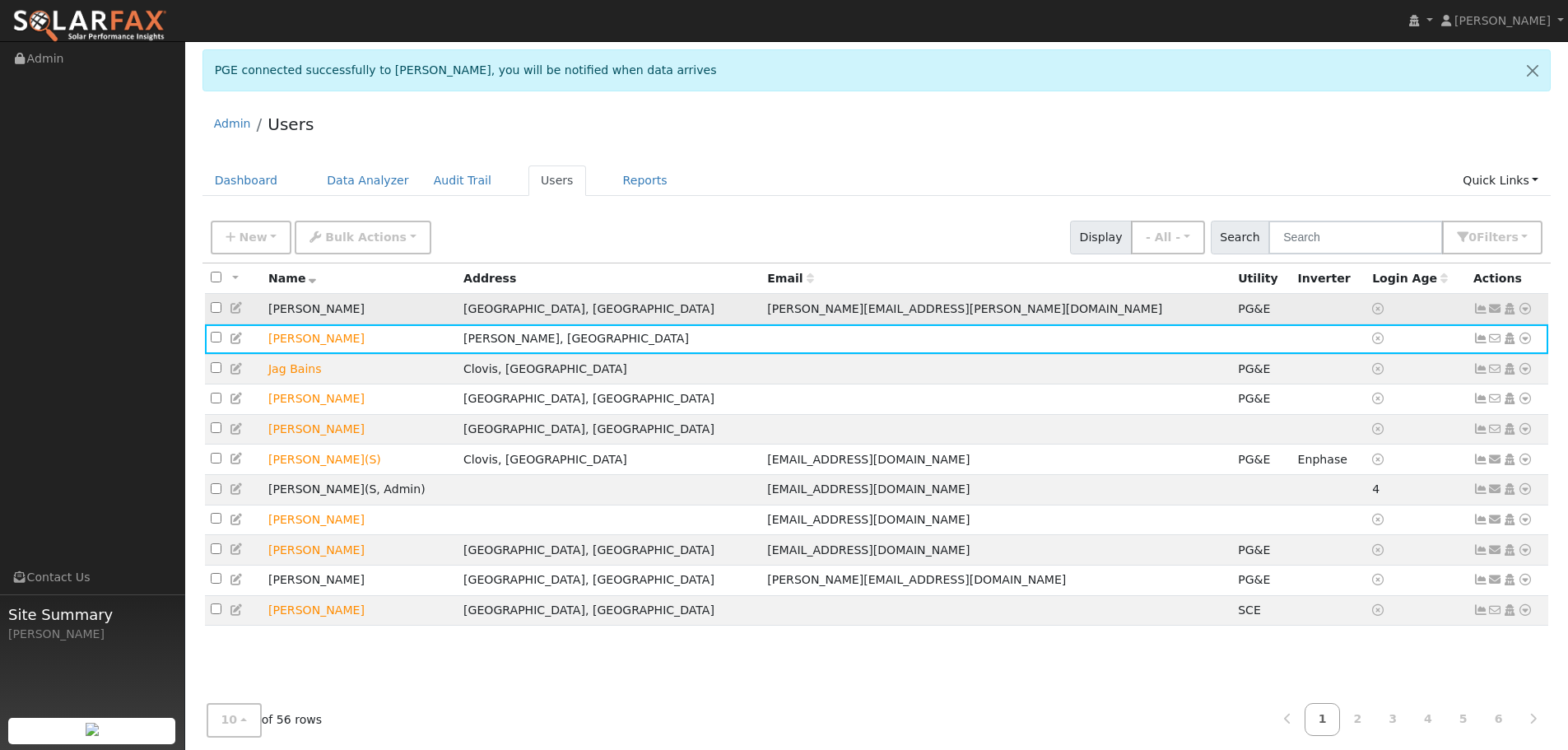
click at [1528, 309] on icon at bounding box center [1525, 308] width 15 height 12
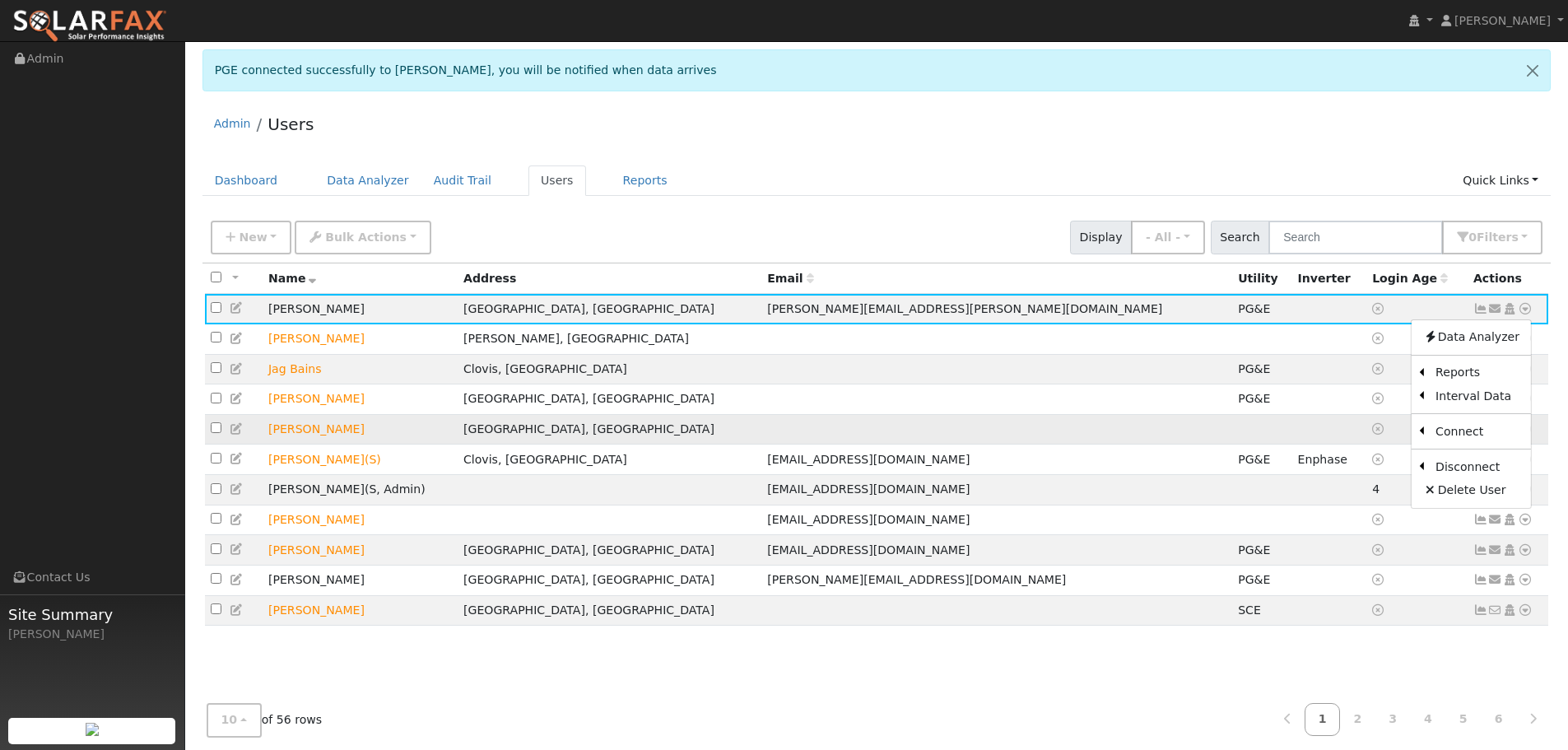
click at [0, 0] on link "Solar" at bounding box center [0, 0] width 0 height 0
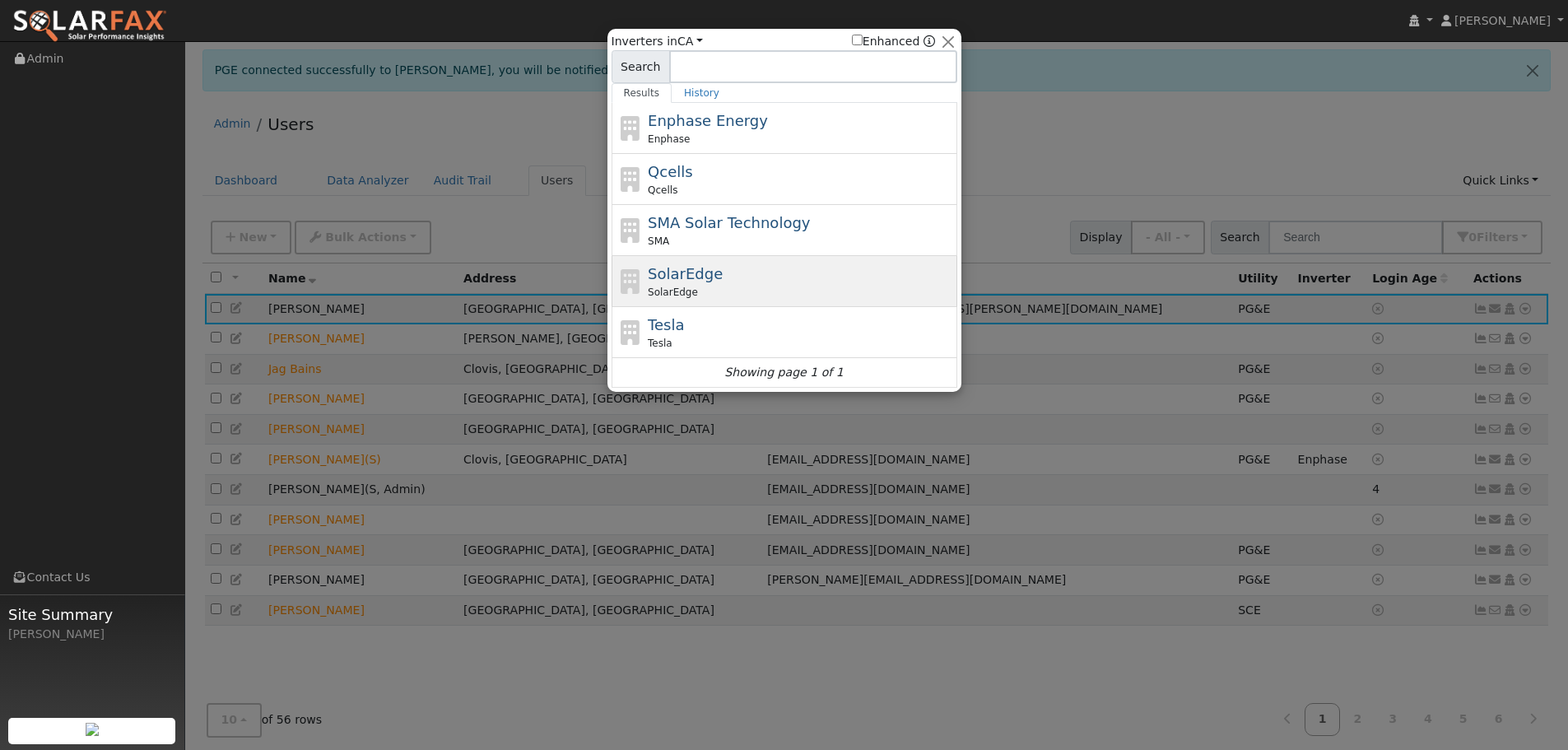
click at [912, 285] on div "SolarEdge" at bounding box center [800, 292] width 306 height 15
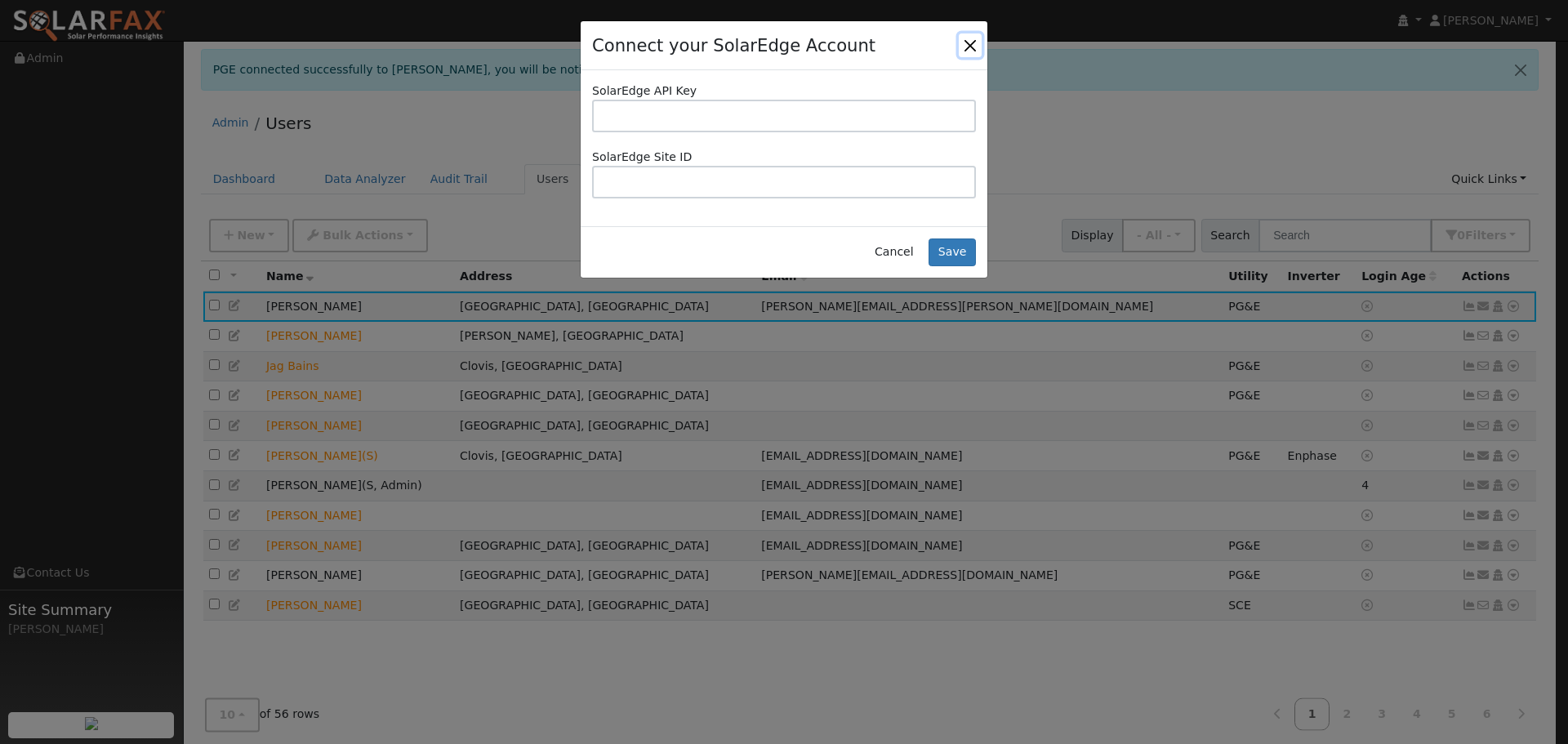
click at [966, 48] on button "Close" at bounding box center [970, 45] width 23 height 23
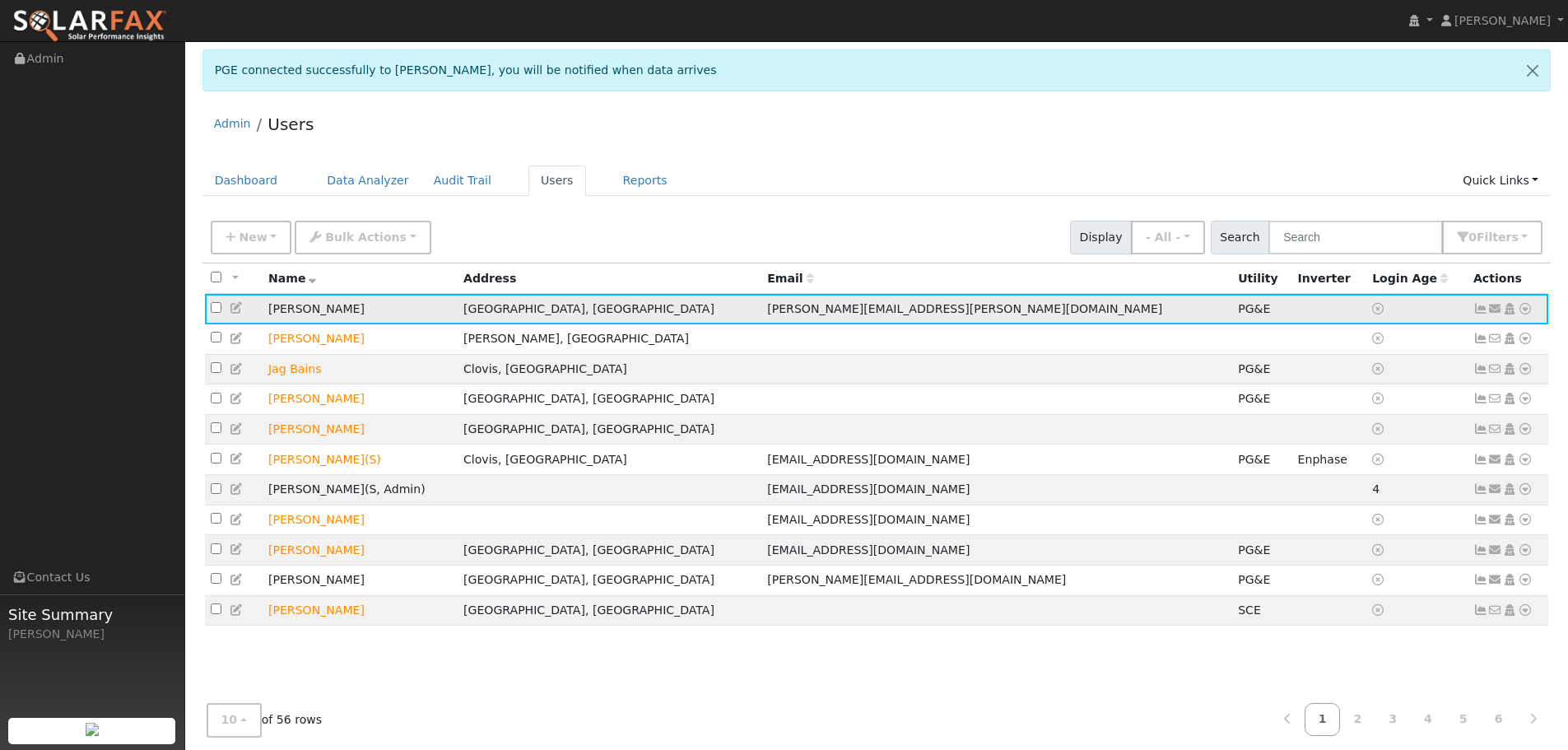
click at [1528, 309] on icon at bounding box center [1525, 308] width 15 height 12
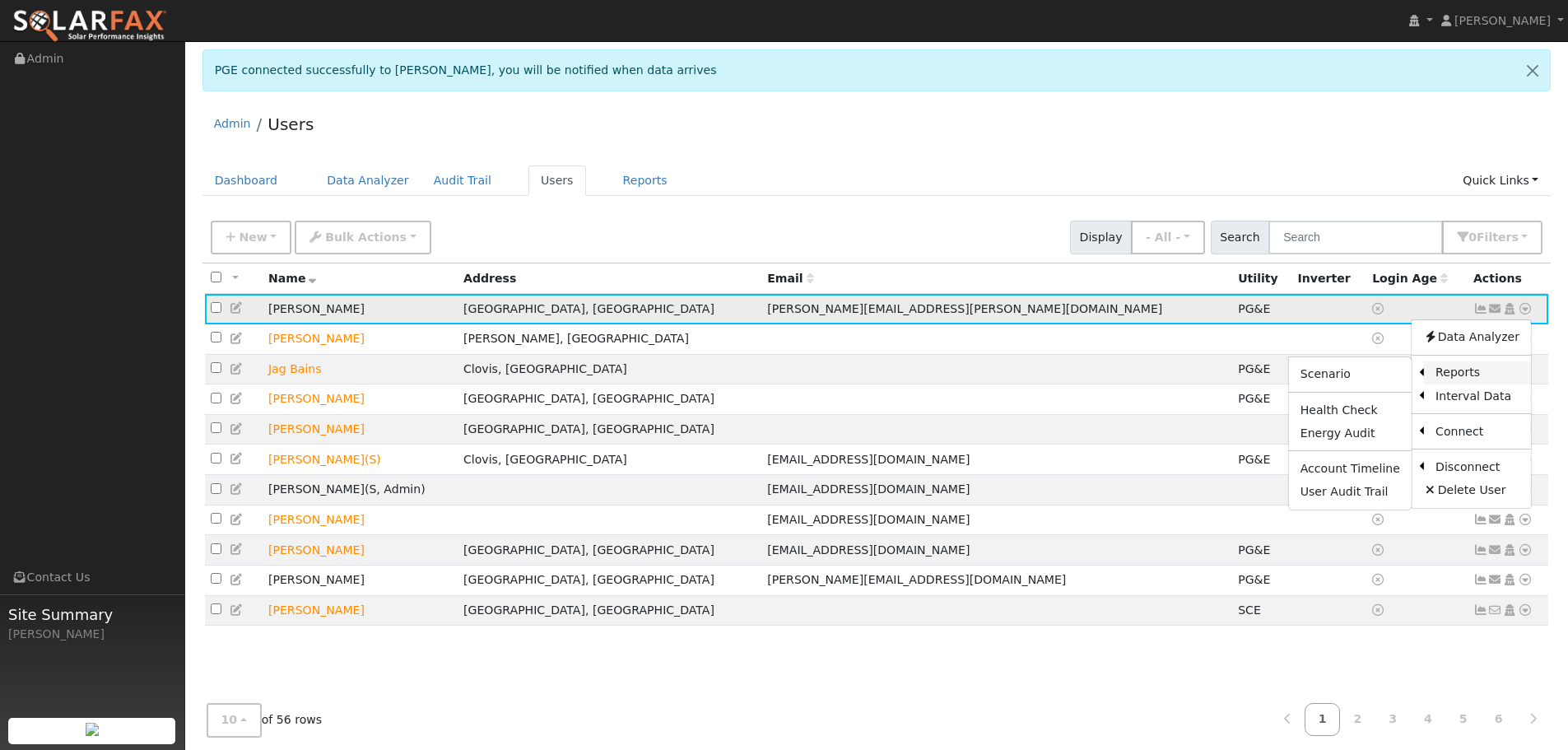
click at [1469, 374] on link "Reports" at bounding box center [1478, 373] width 107 height 23
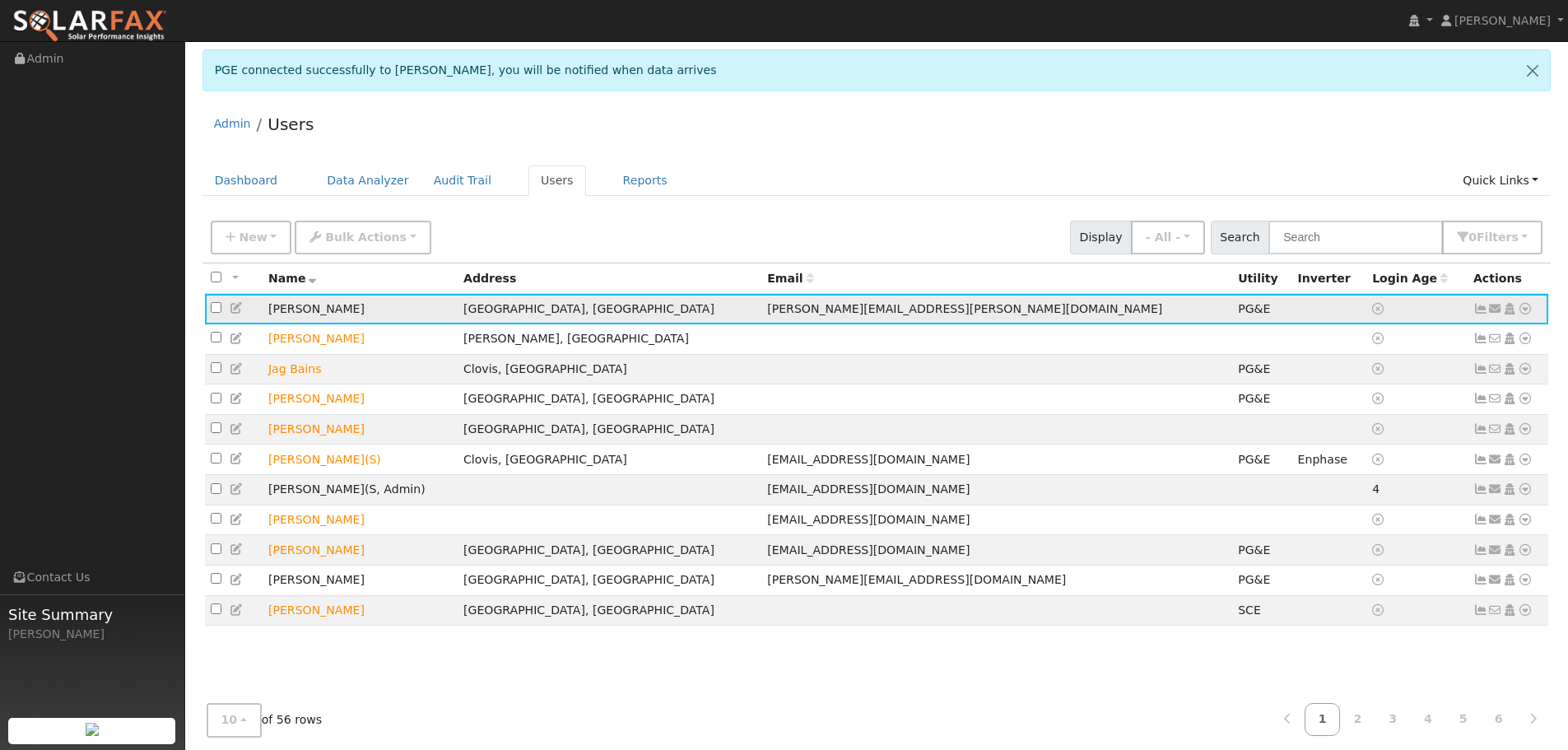
click at [1523, 311] on icon at bounding box center [1525, 308] width 15 height 12
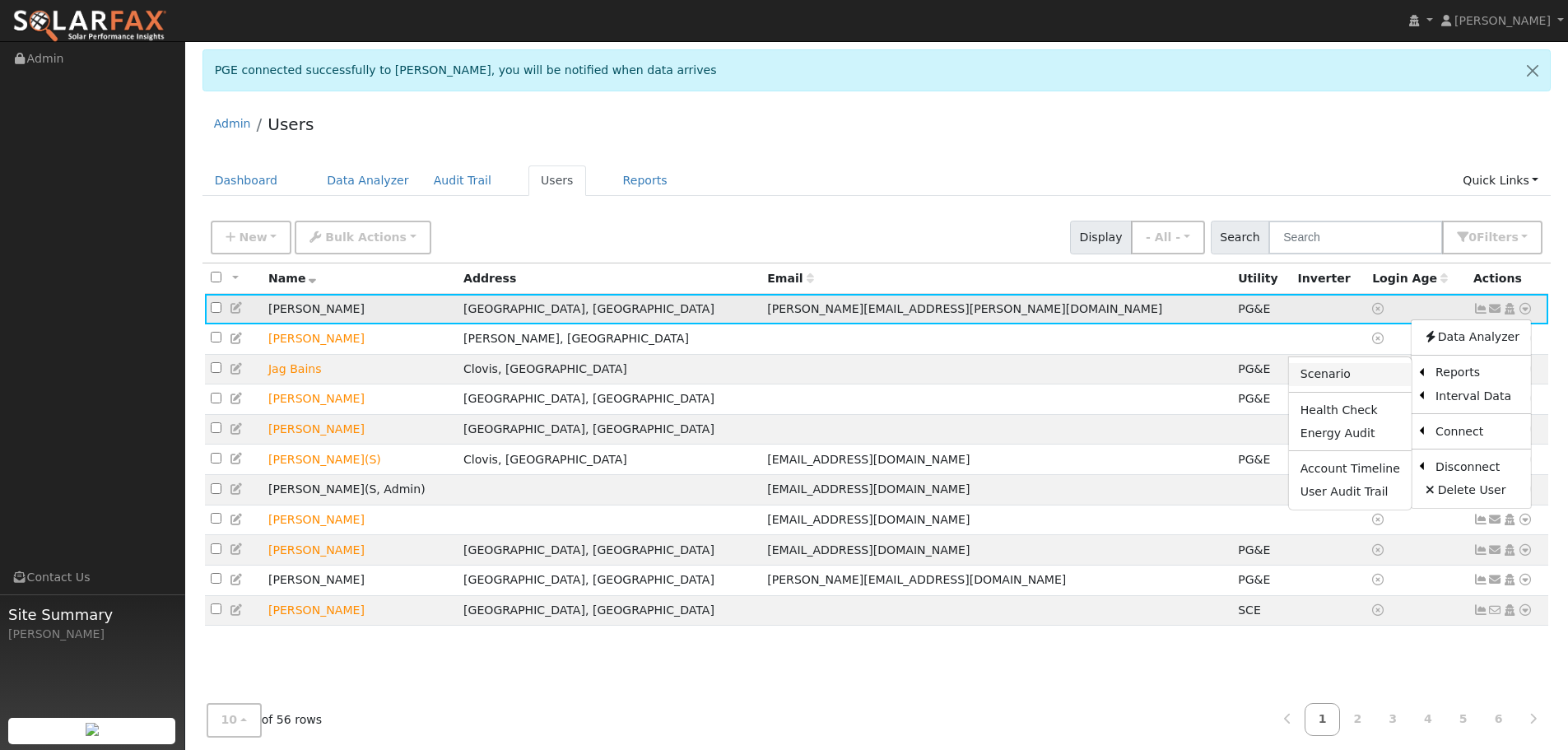
click at [1372, 375] on link "Scenario" at bounding box center [1351, 374] width 123 height 23
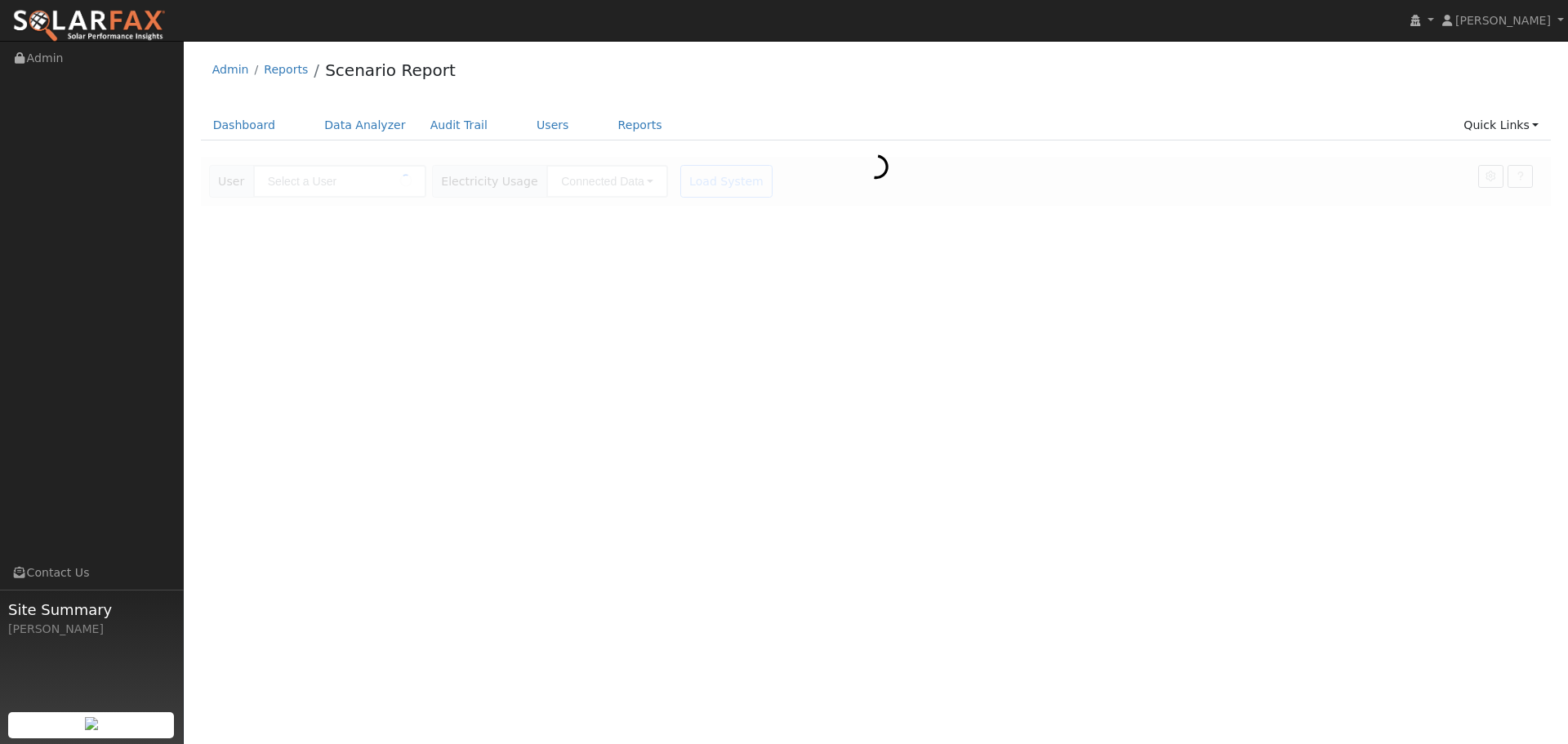
type input "[PERSON_NAME]"
